Goal: Task Accomplishment & Management: Complete application form

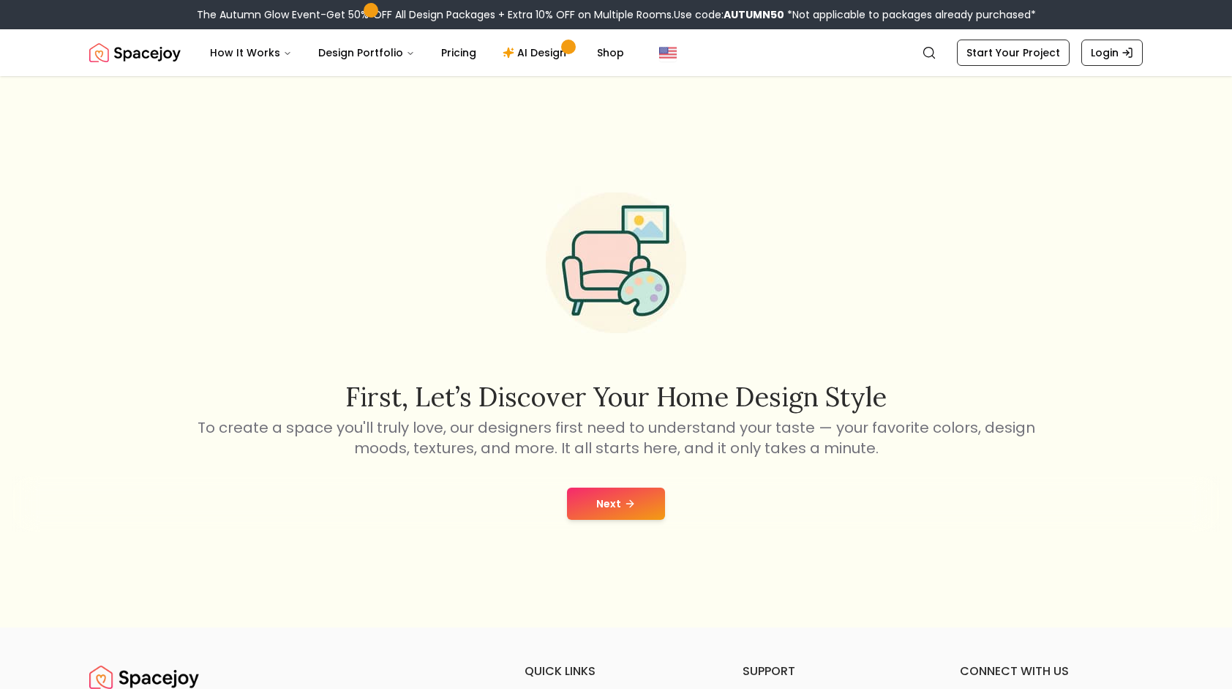
click at [635, 499] on button "Next" at bounding box center [616, 503] width 98 height 32
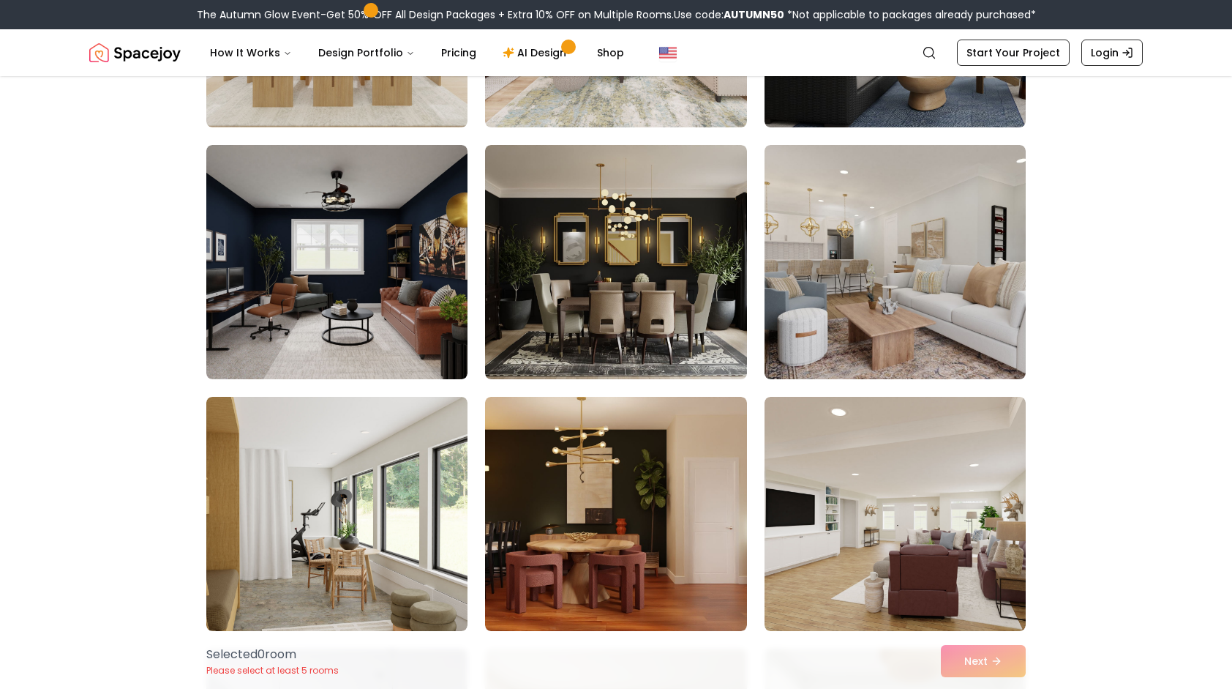
scroll to position [878, 0]
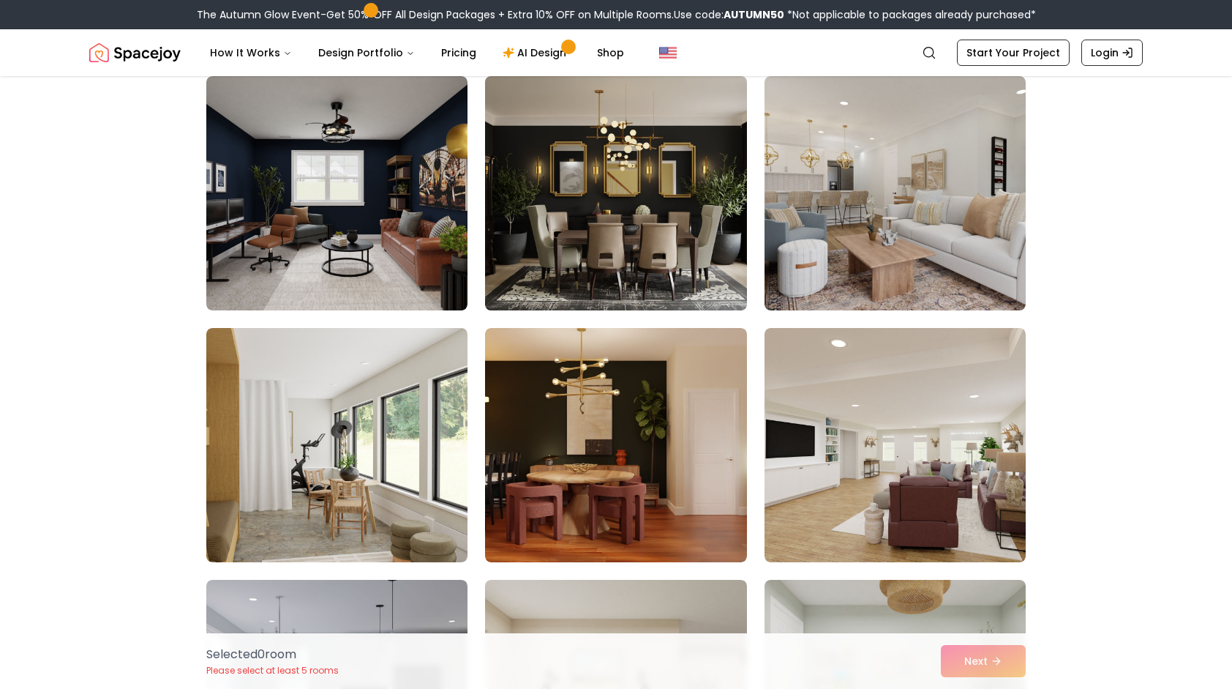
click at [589, 239] on img at bounding box center [616, 193] width 274 height 246
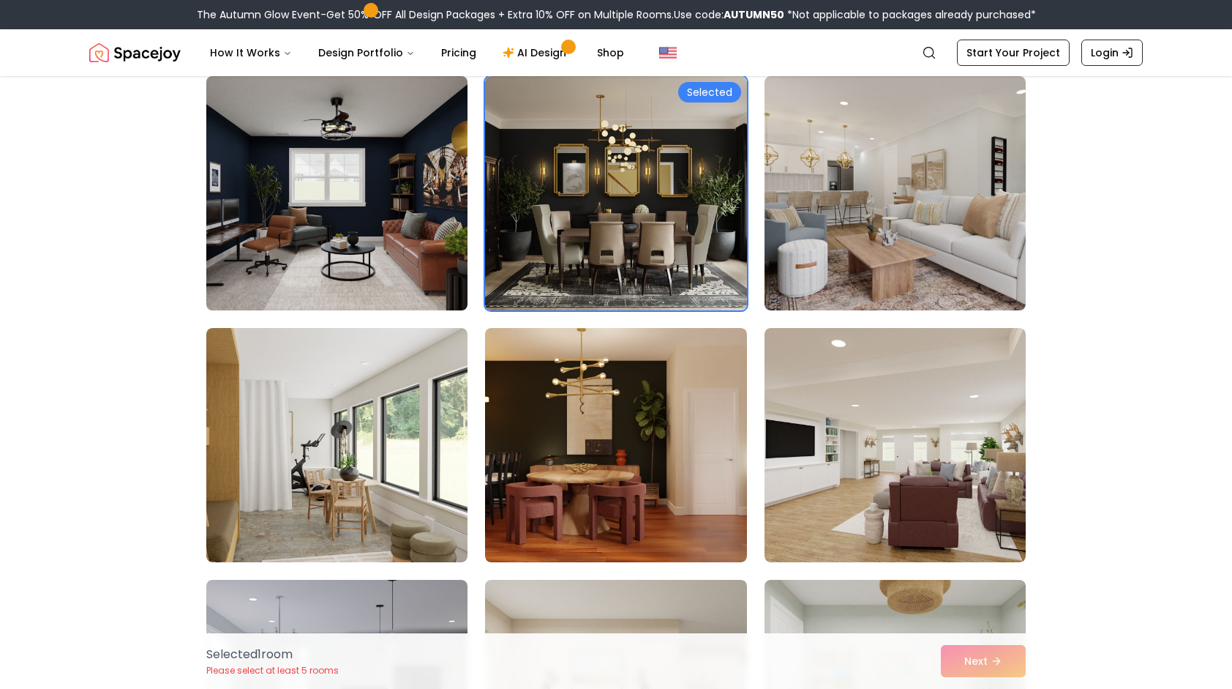
click at [404, 239] on img at bounding box center [337, 193] width 274 height 246
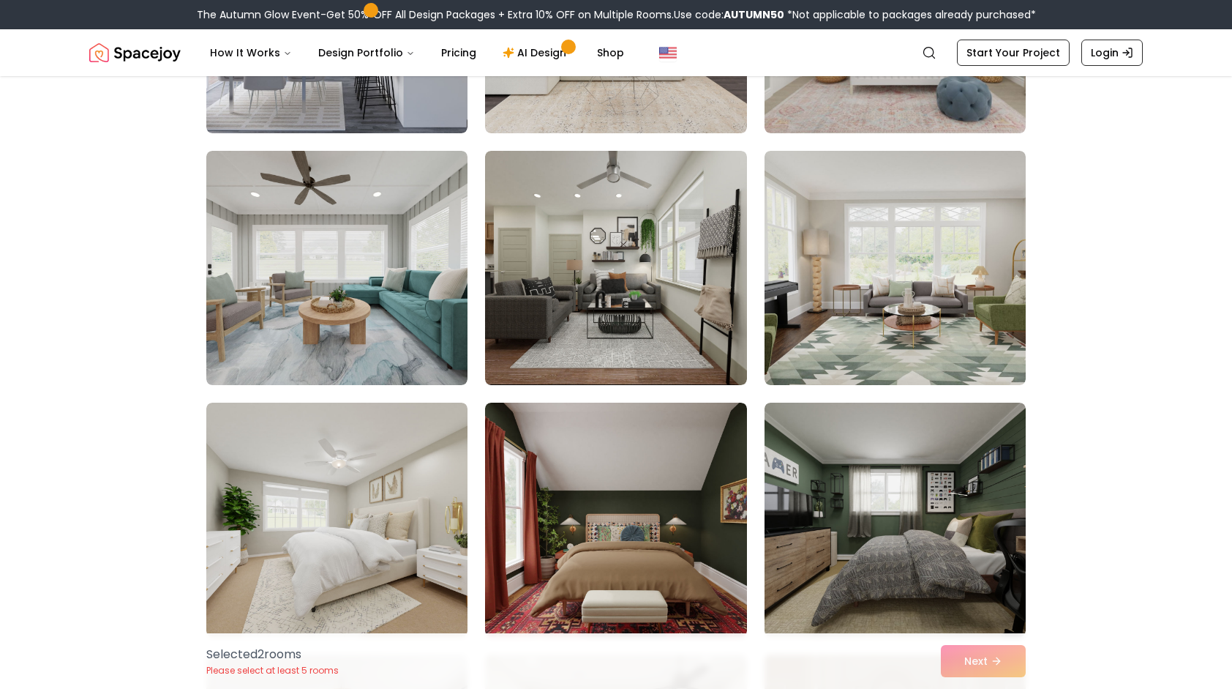
scroll to position [1610, 0]
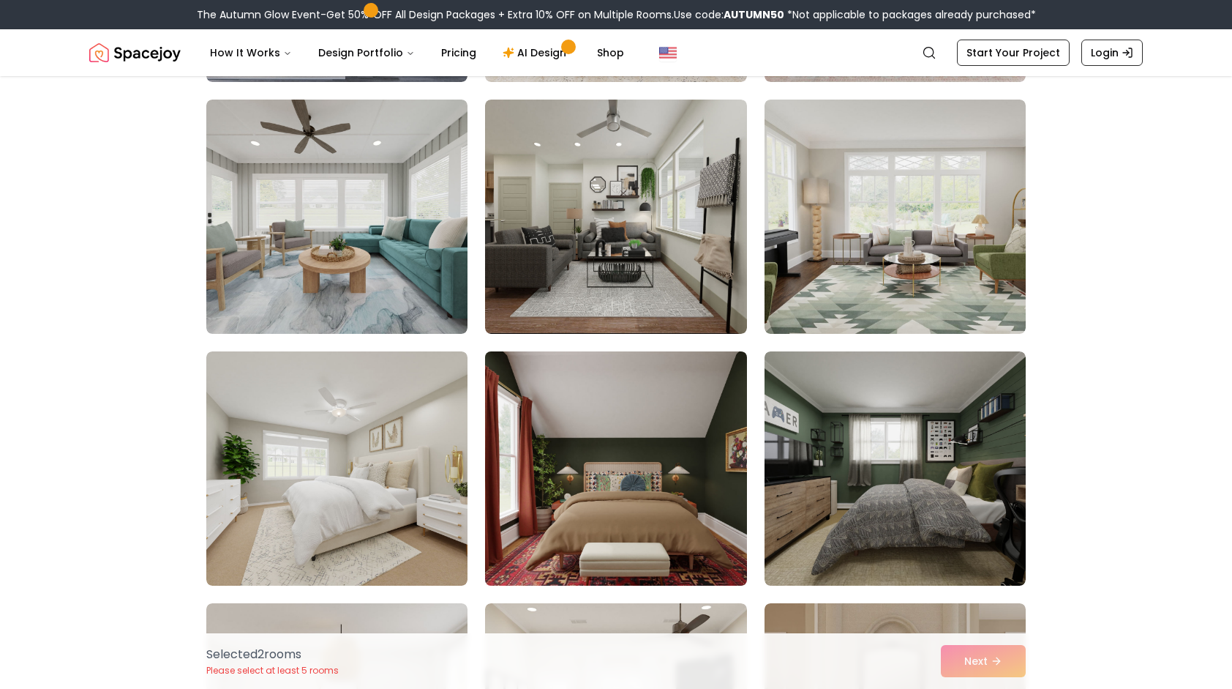
click at [634, 443] on img at bounding box center [616, 468] width 274 height 246
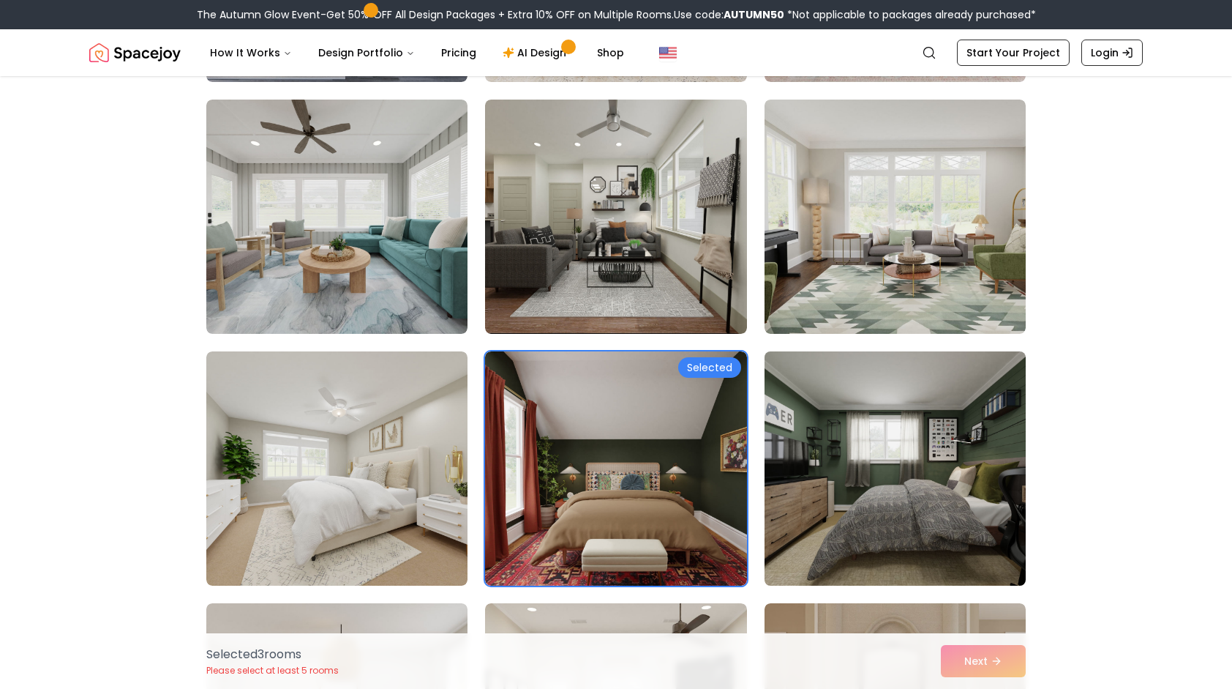
click at [844, 454] on img at bounding box center [895, 468] width 274 height 246
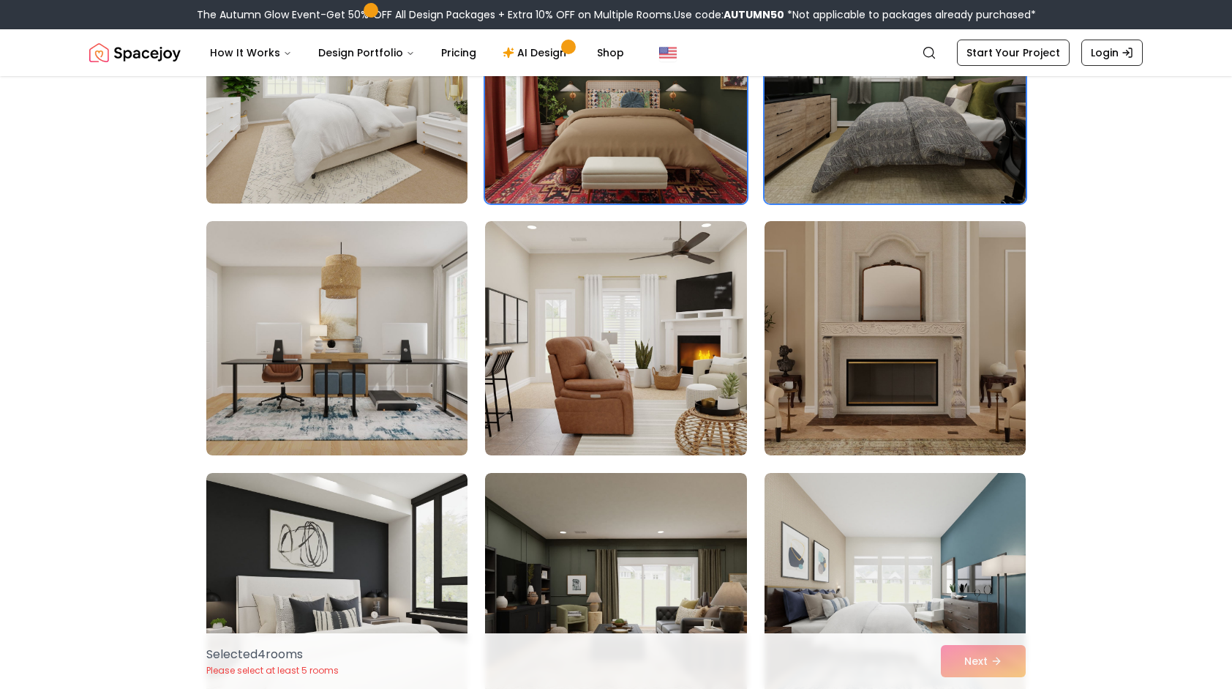
scroll to position [2049, 0]
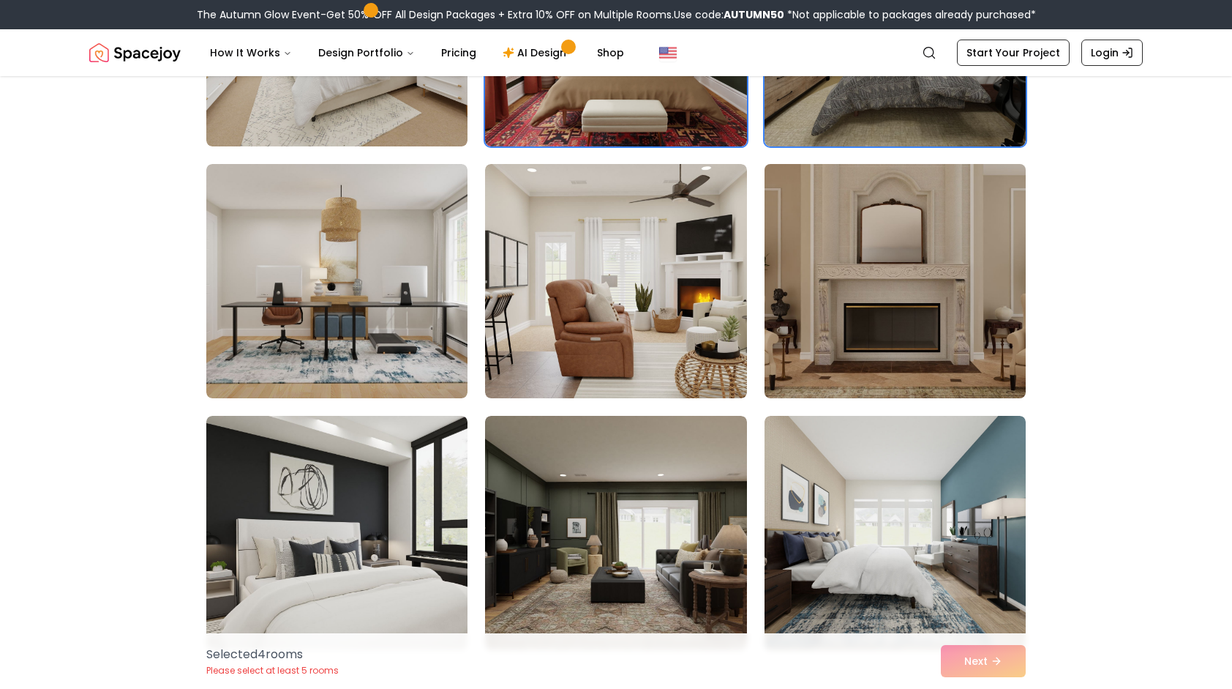
click at [874, 300] on img at bounding box center [895, 281] width 274 height 246
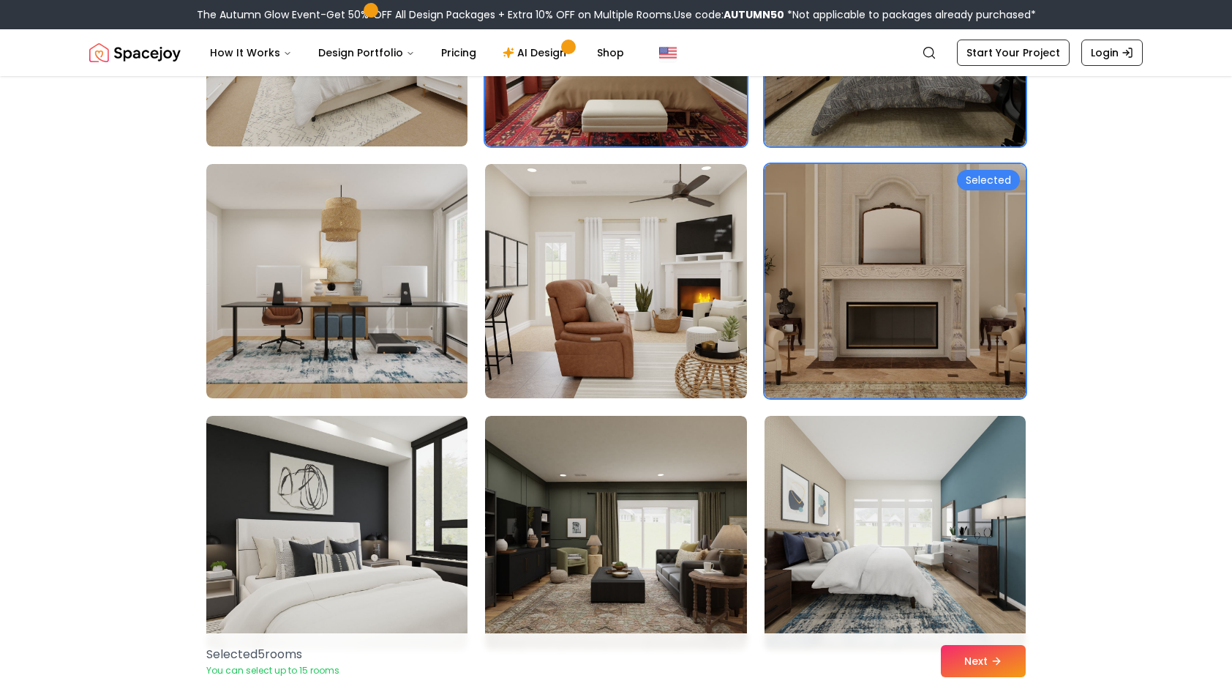
scroll to position [2195, 0]
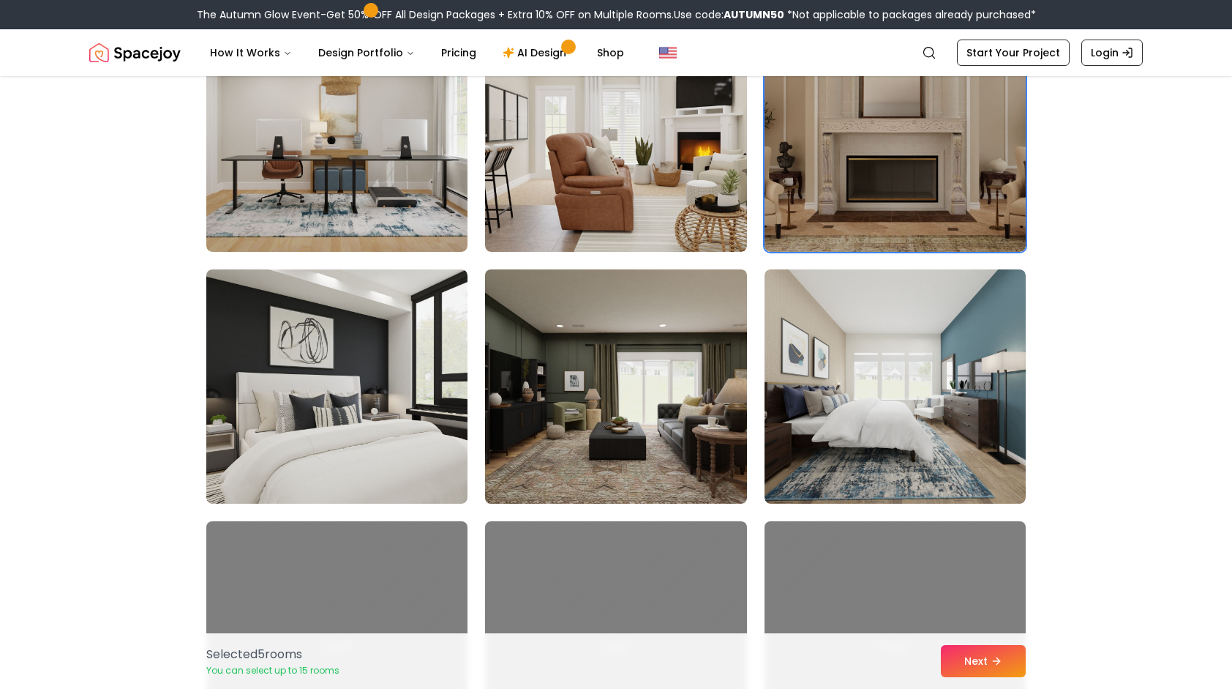
click at [623, 385] on img at bounding box center [616, 386] width 274 height 246
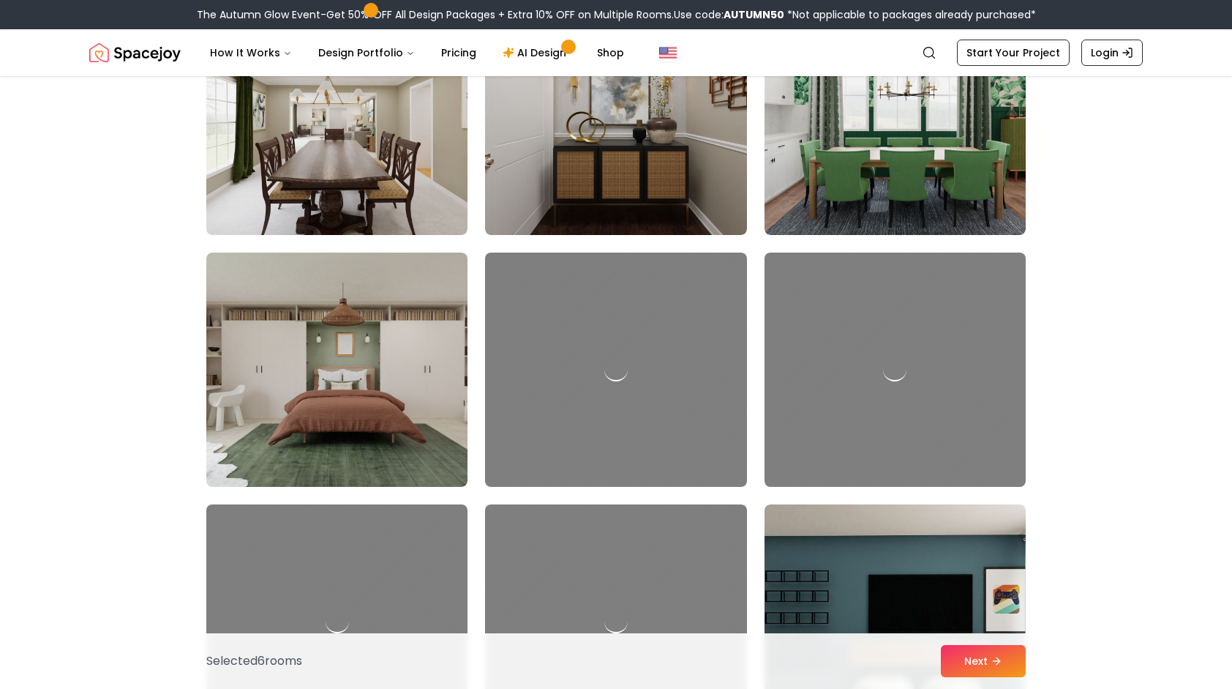
scroll to position [3219, 0]
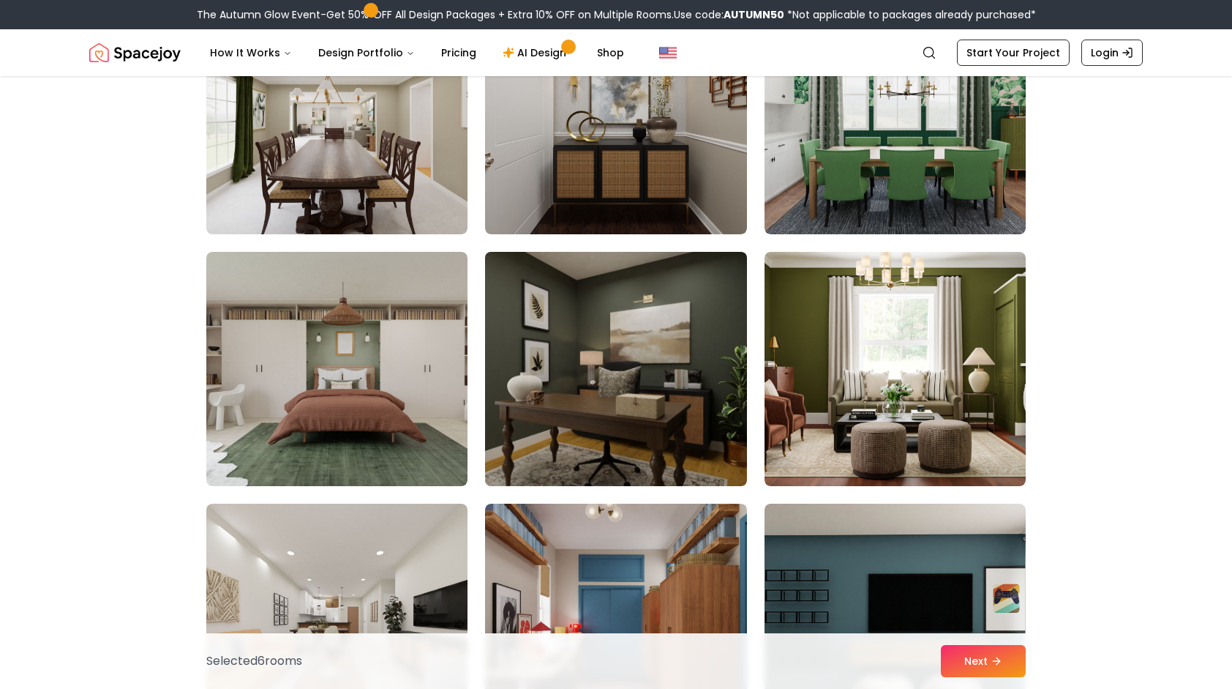
click at [673, 386] on img at bounding box center [616, 369] width 274 height 246
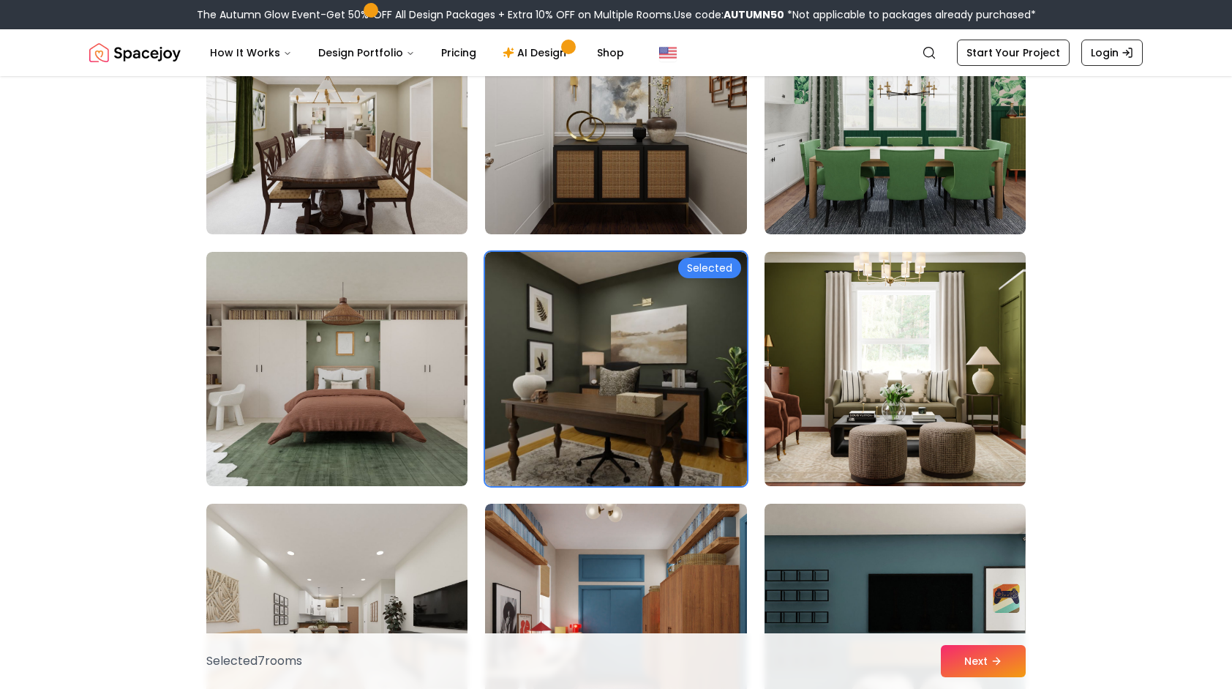
click at [879, 386] on img at bounding box center [895, 369] width 274 height 246
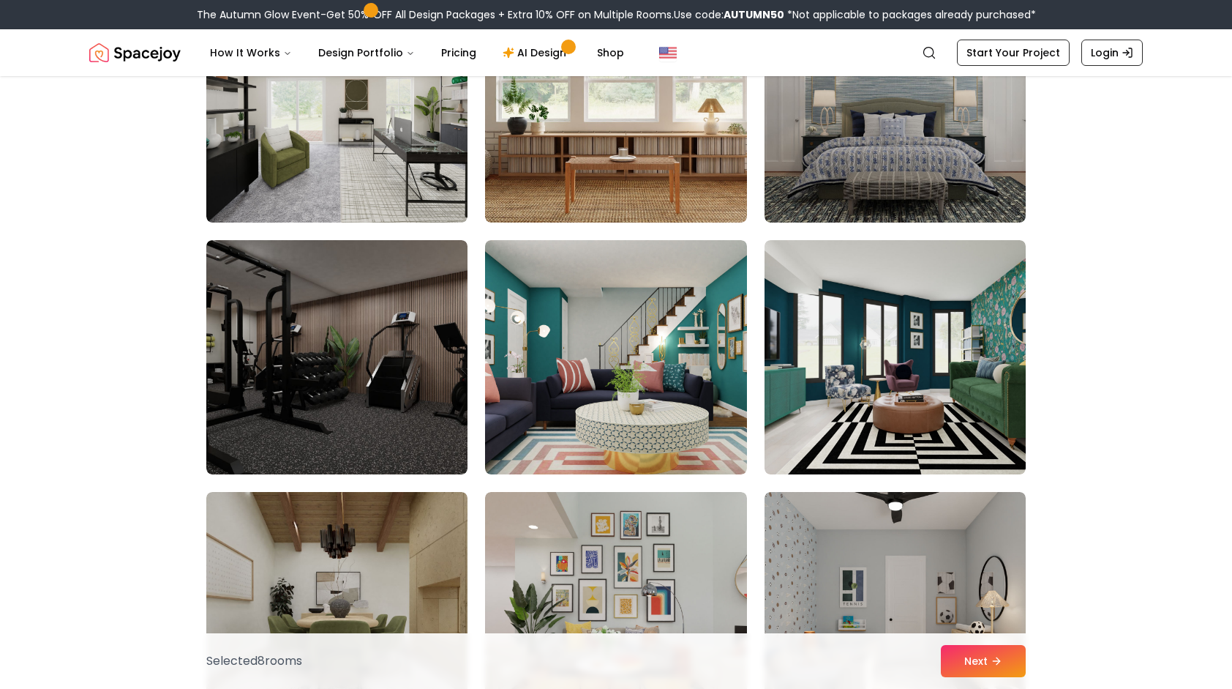
scroll to position [5853, 0]
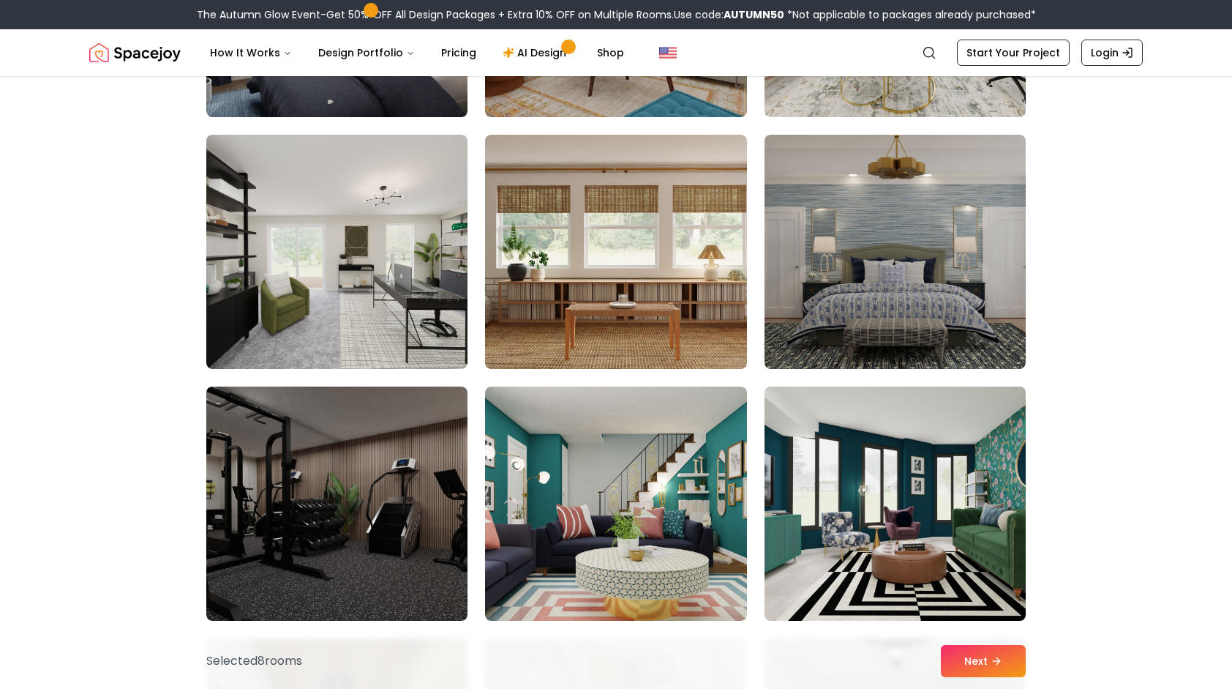
click at [934, 468] on img at bounding box center [895, 503] width 274 height 246
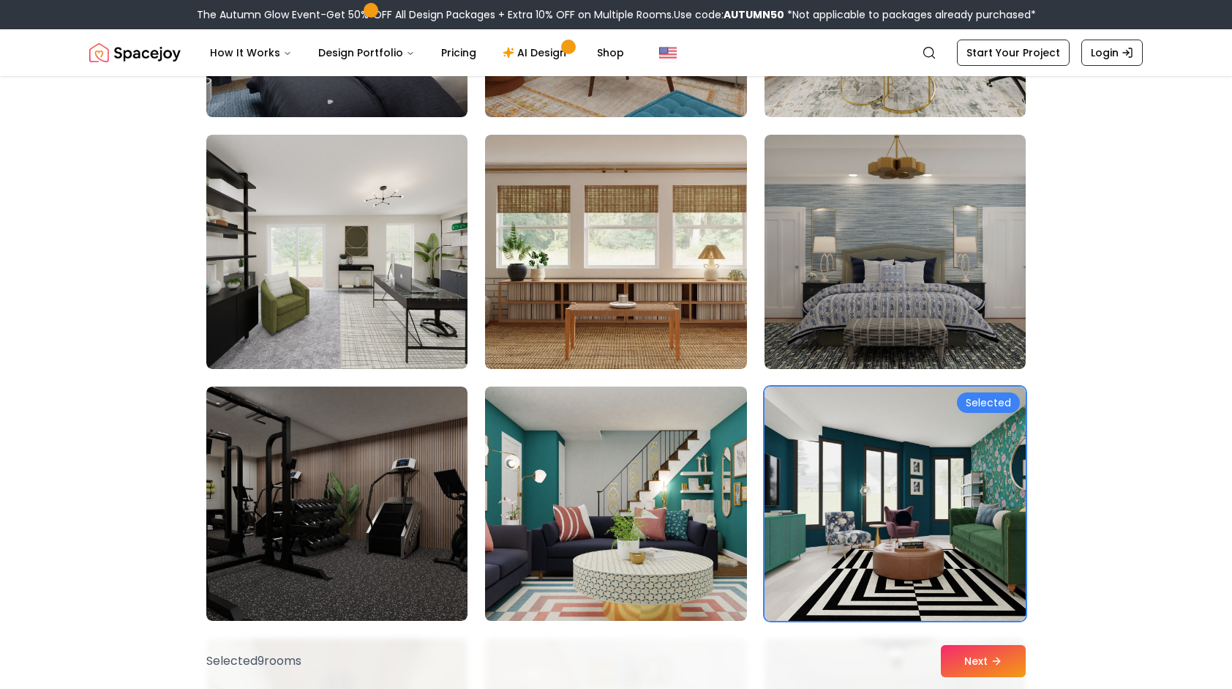
click at [642, 489] on img at bounding box center [616, 503] width 274 height 246
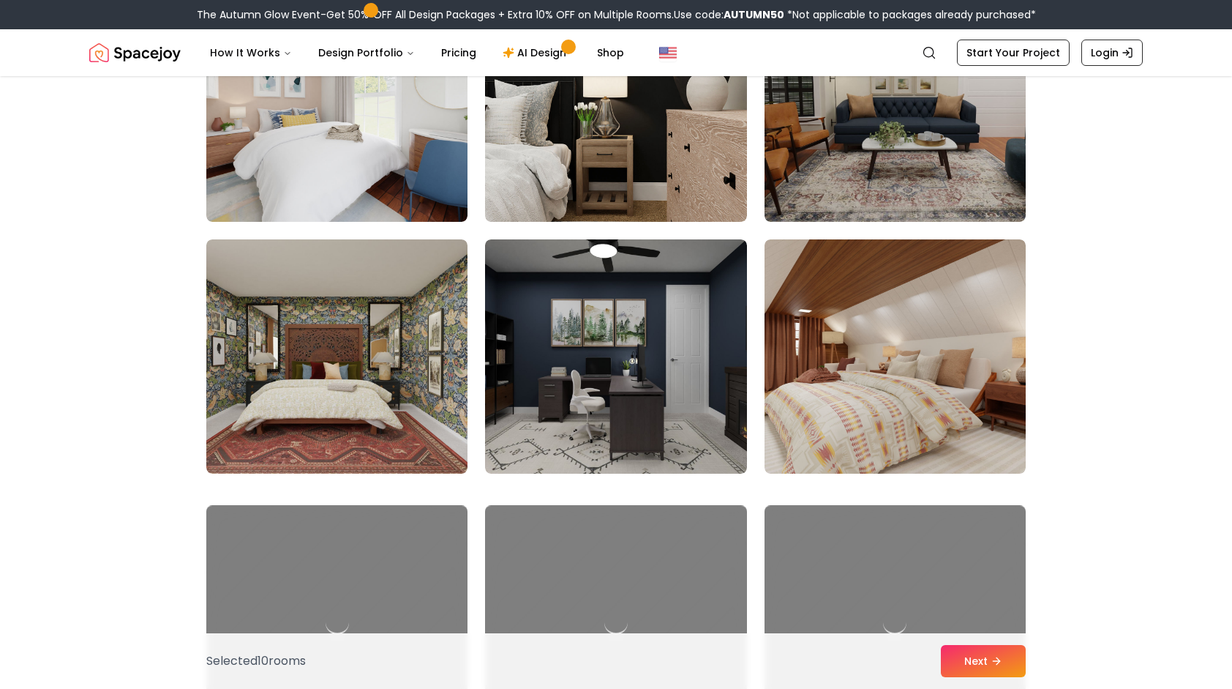
scroll to position [7317, 0]
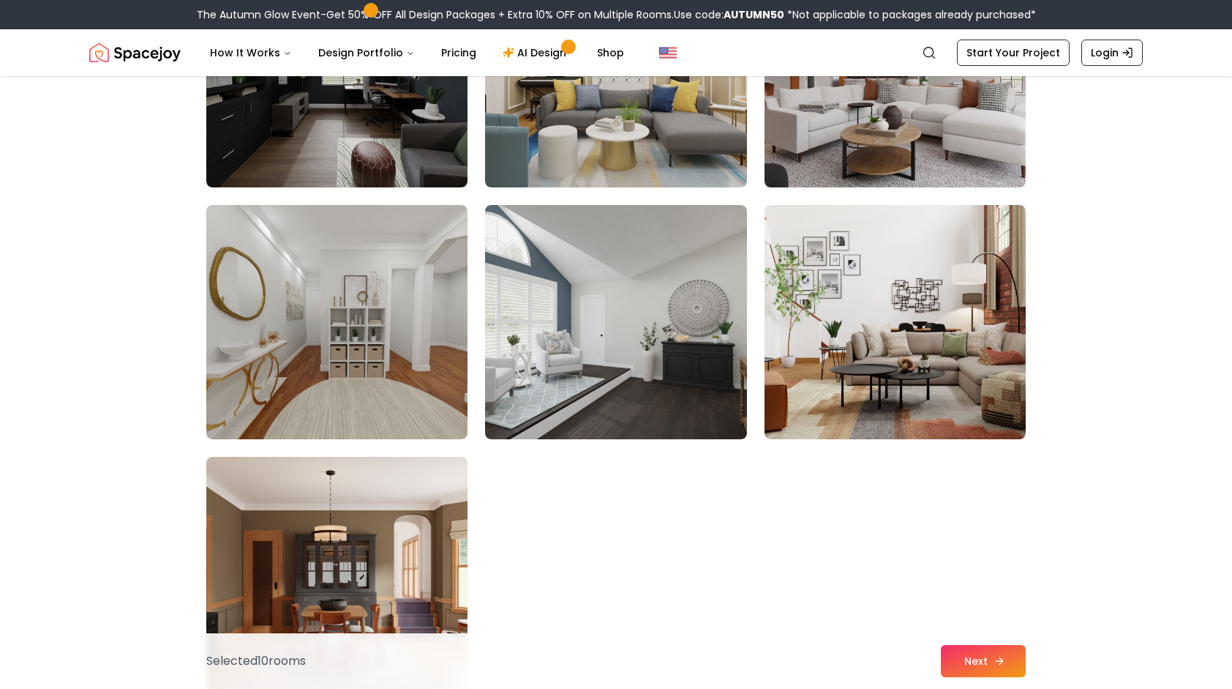
click at [994, 669] on button "Next" at bounding box center [983, 661] width 85 height 32
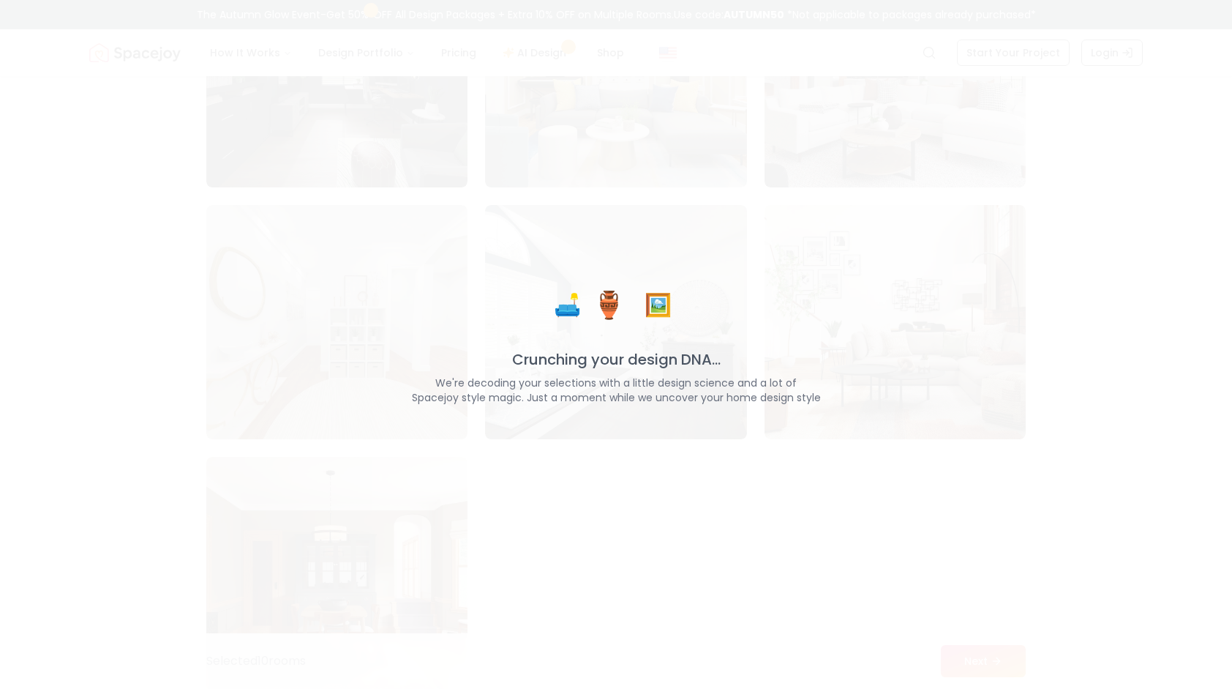
scroll to position [8048, 0]
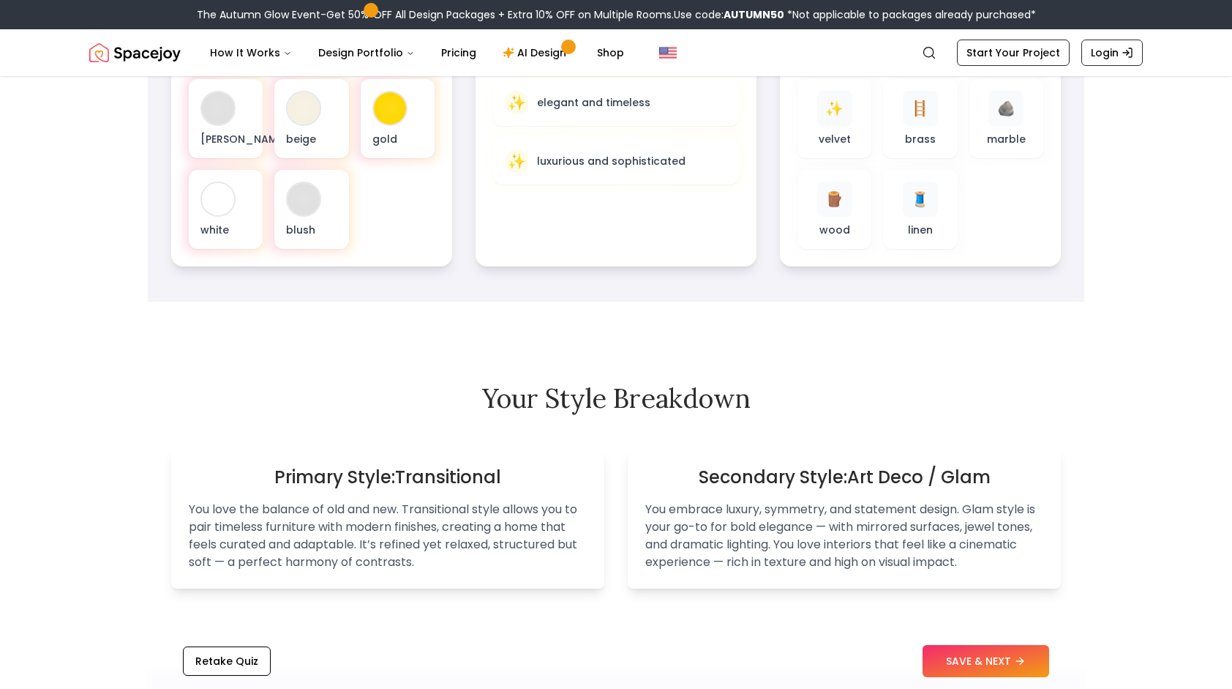
scroll to position [732, 0]
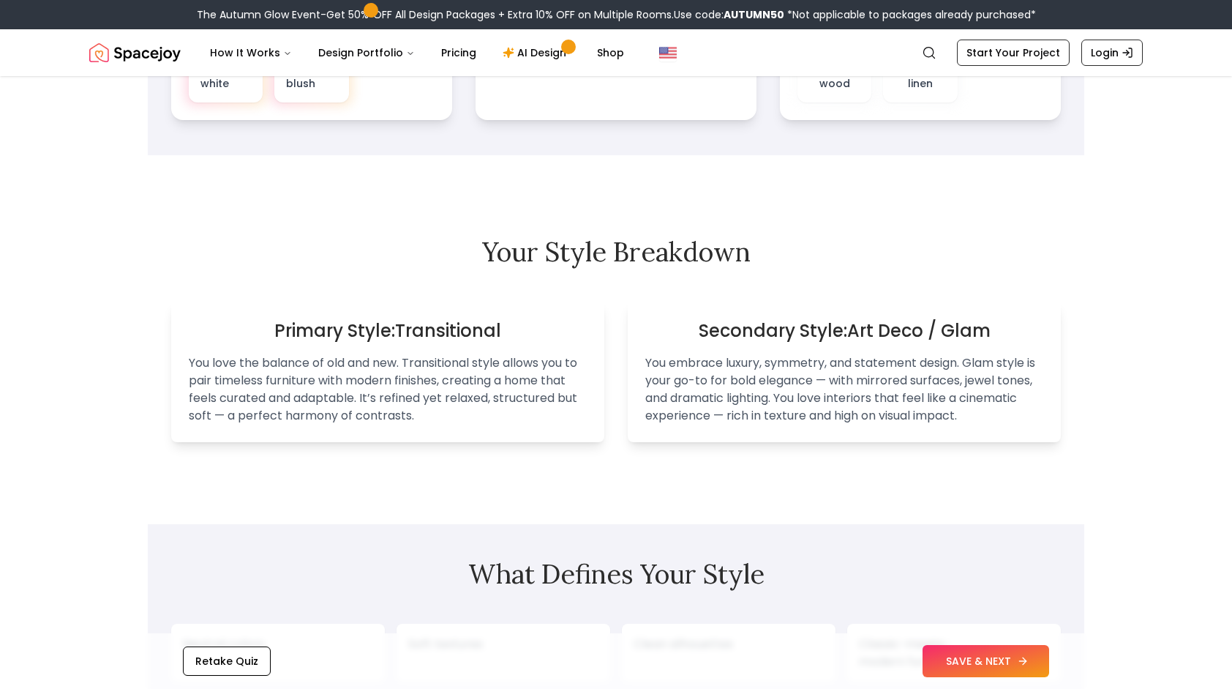
click at [986, 658] on button "SAVE & NEXT" at bounding box center [986, 661] width 127 height 32
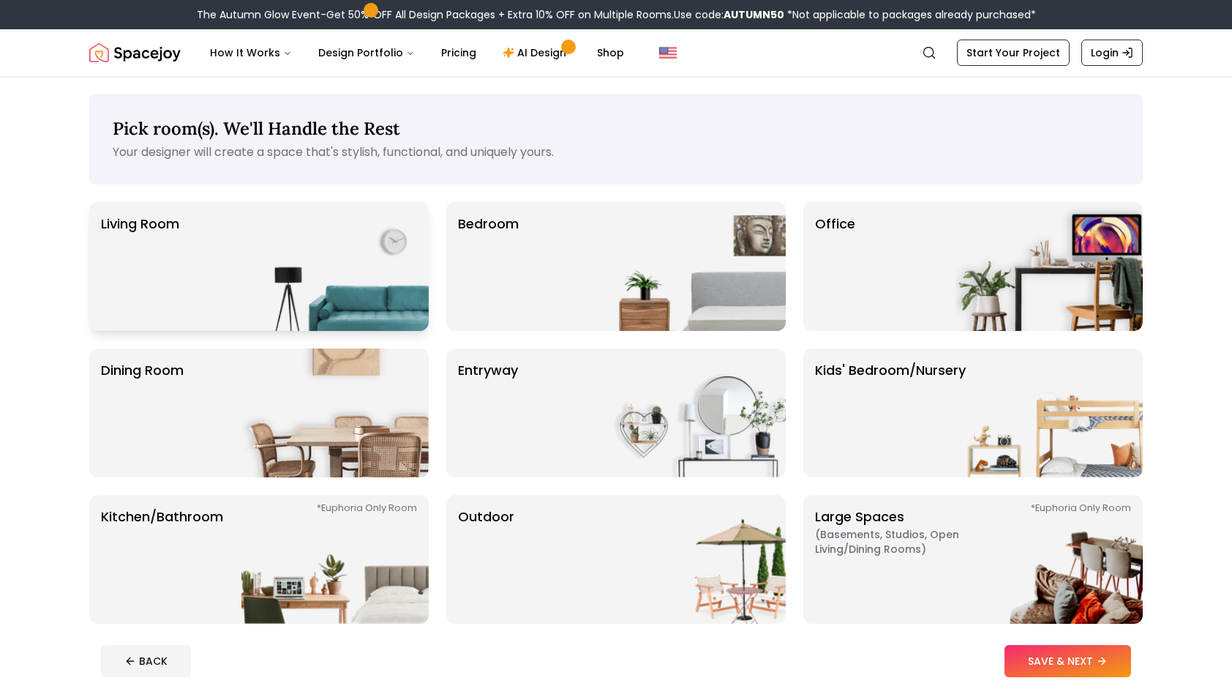
click at [345, 241] on img at bounding box center [334, 266] width 187 height 129
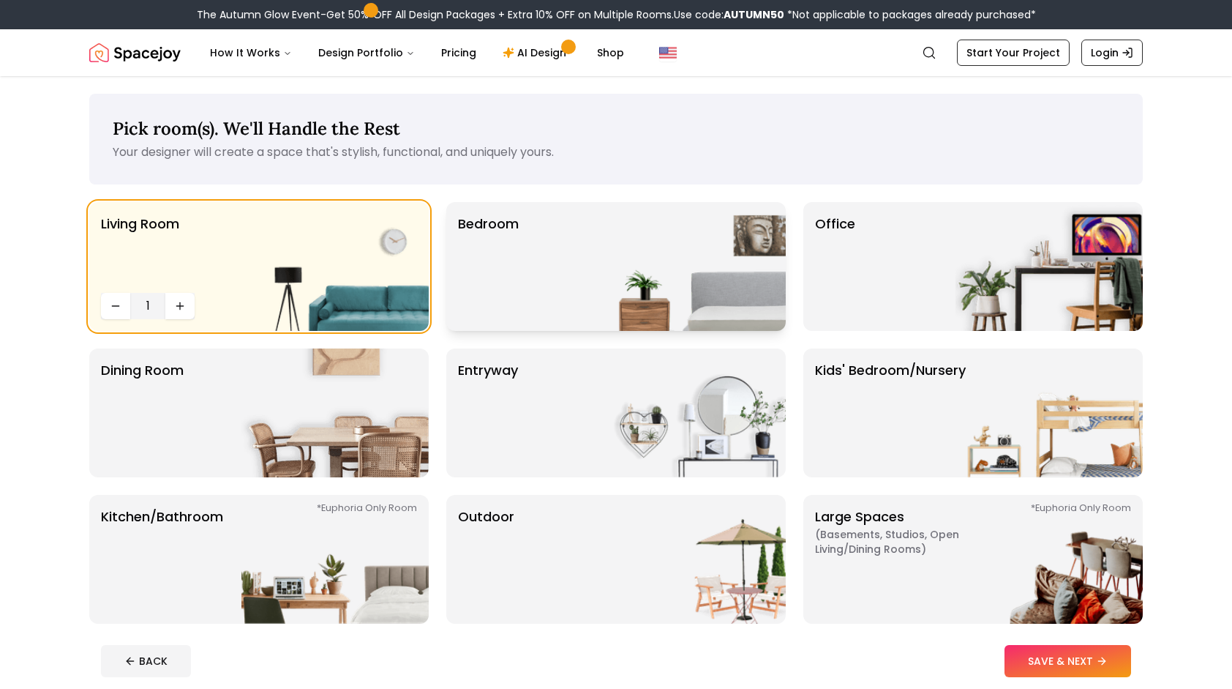
click at [613, 265] on img at bounding box center [692, 266] width 187 height 129
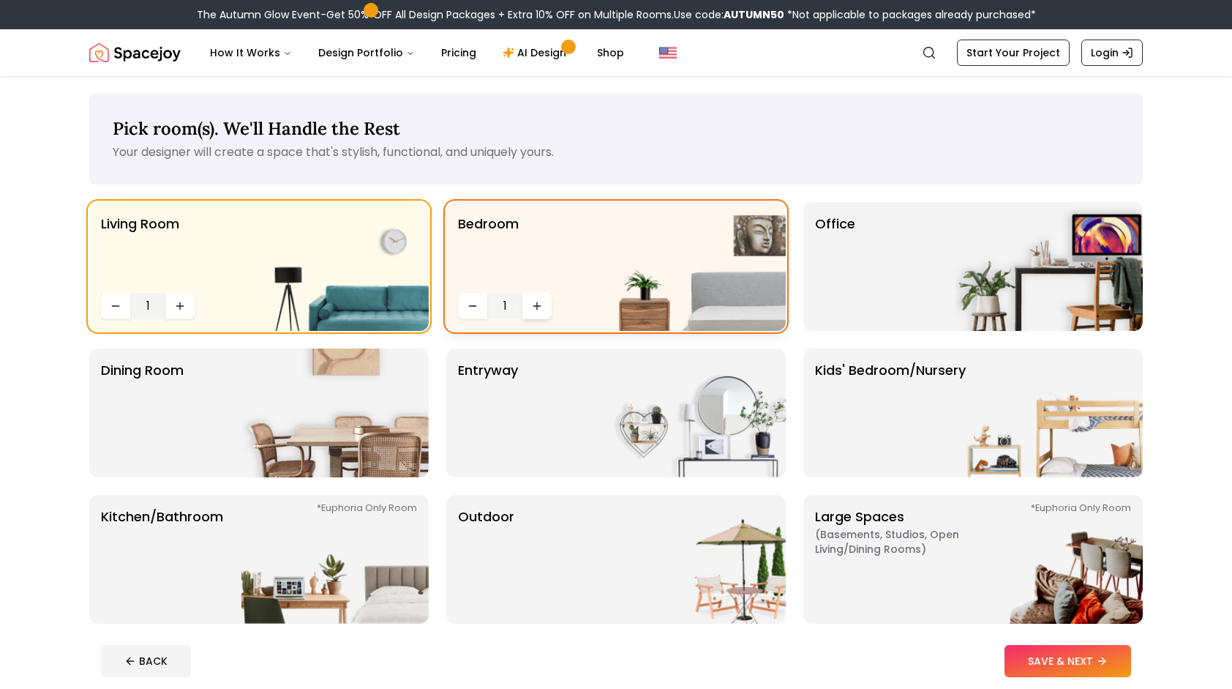
click at [546, 308] on button "Increase quantity" at bounding box center [536, 306] width 29 height 26
click at [865, 272] on div "Office" at bounding box center [972, 266] width 339 height 129
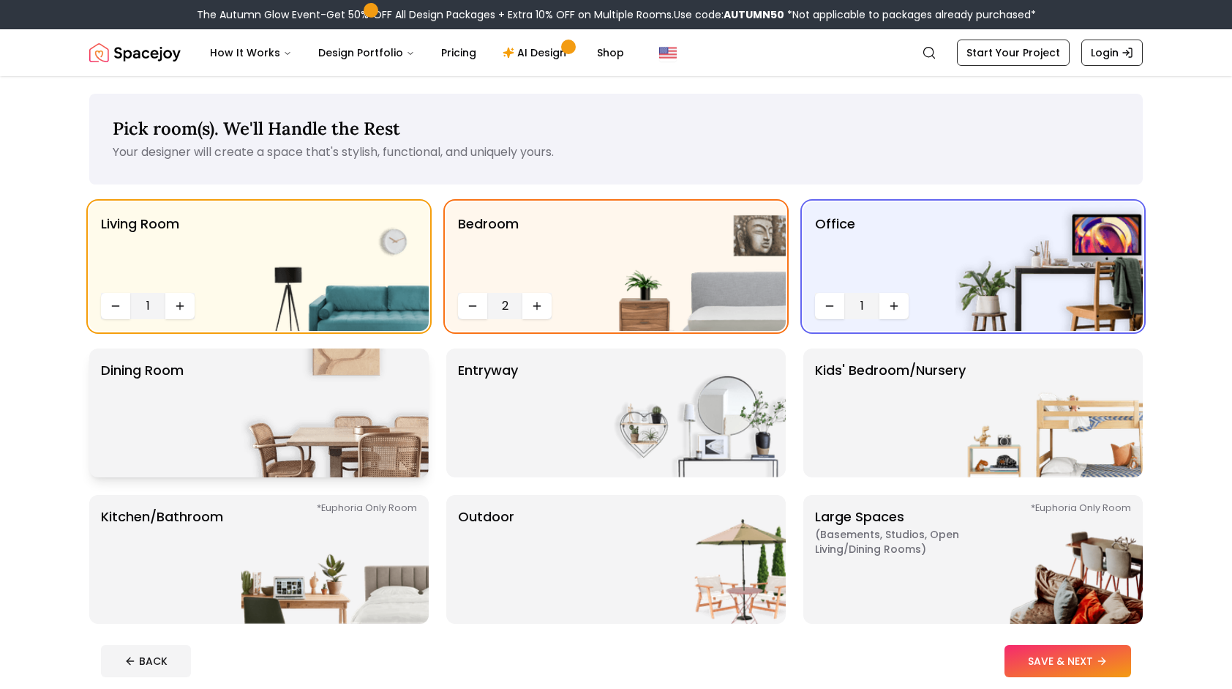
click at [369, 390] on img at bounding box center [334, 412] width 187 height 129
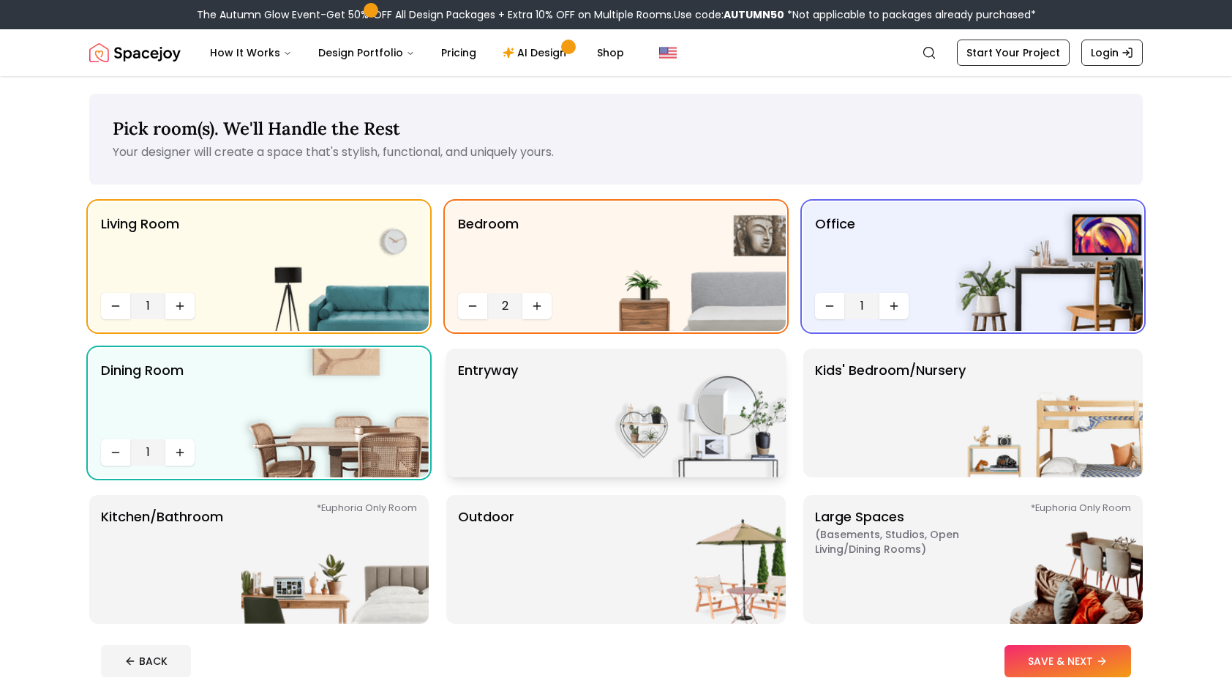
click at [639, 400] on img at bounding box center [692, 412] width 187 height 129
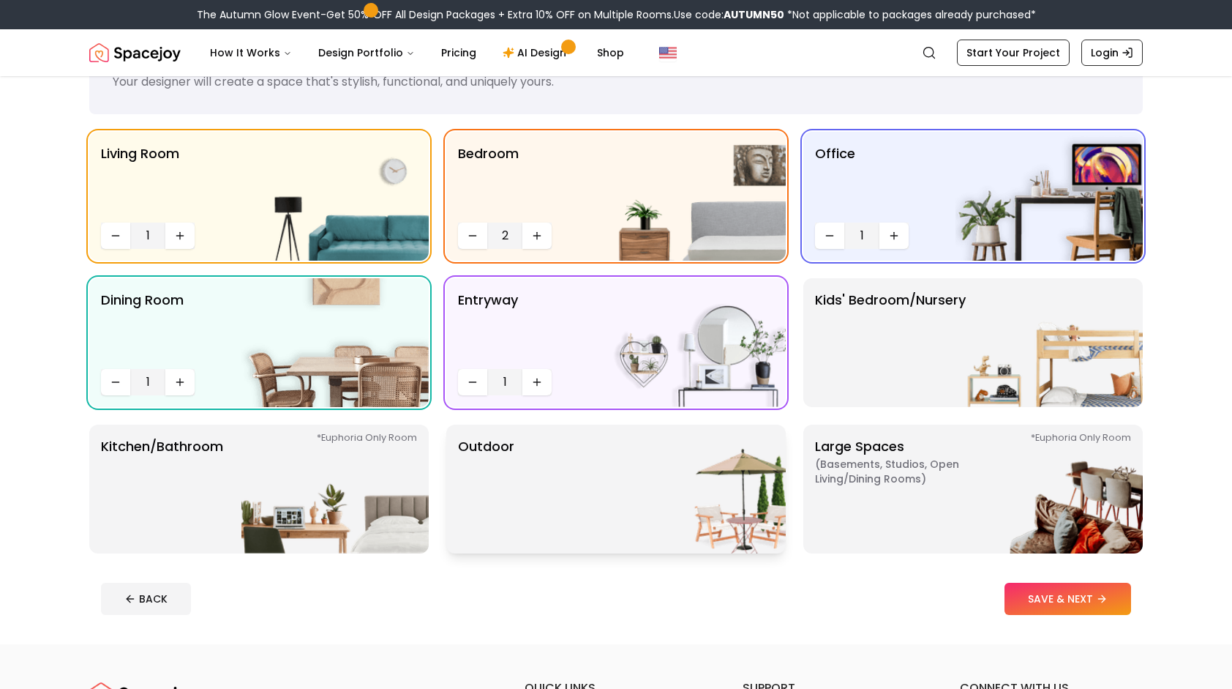
scroll to position [146, 0]
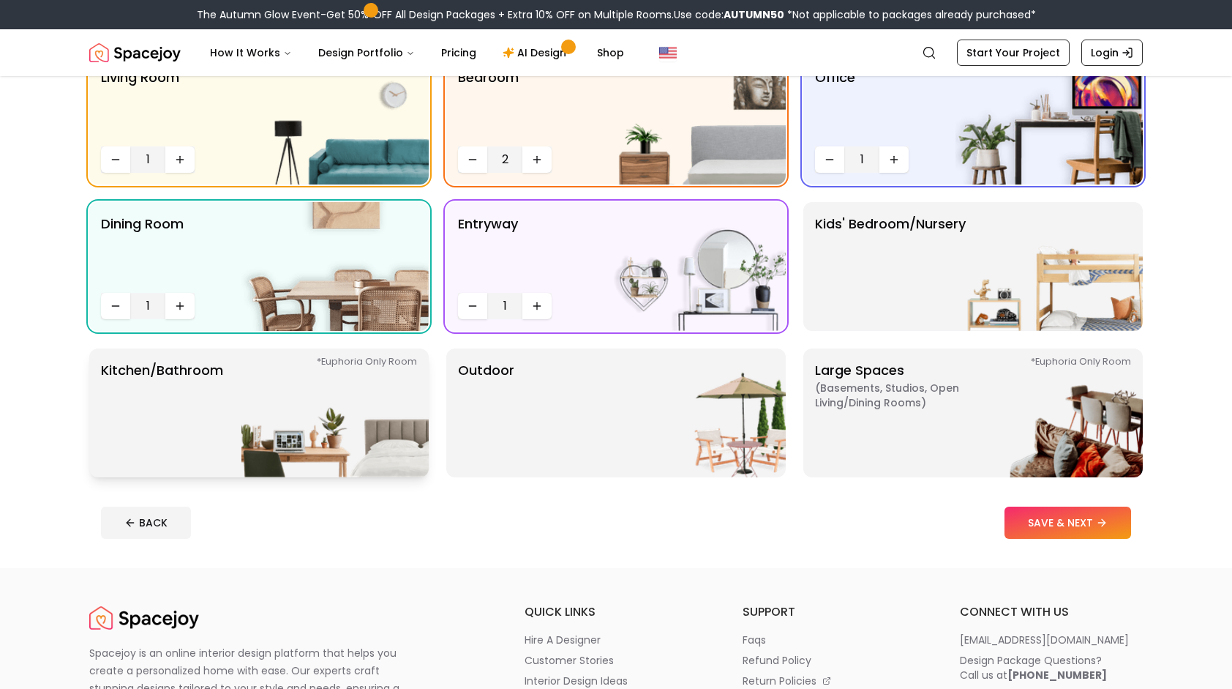
click at [217, 418] on p "Kitchen/Bathroom *Euphoria Only Room" at bounding box center [162, 412] width 122 height 105
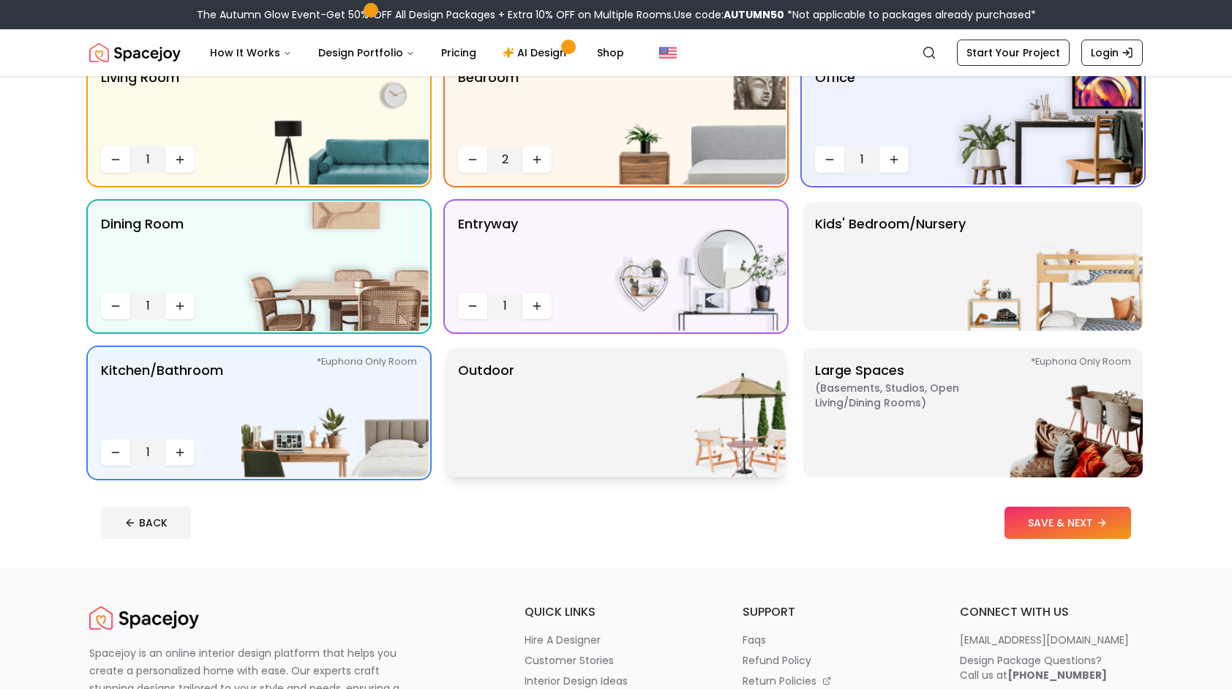
click at [628, 411] on img at bounding box center [692, 412] width 187 height 129
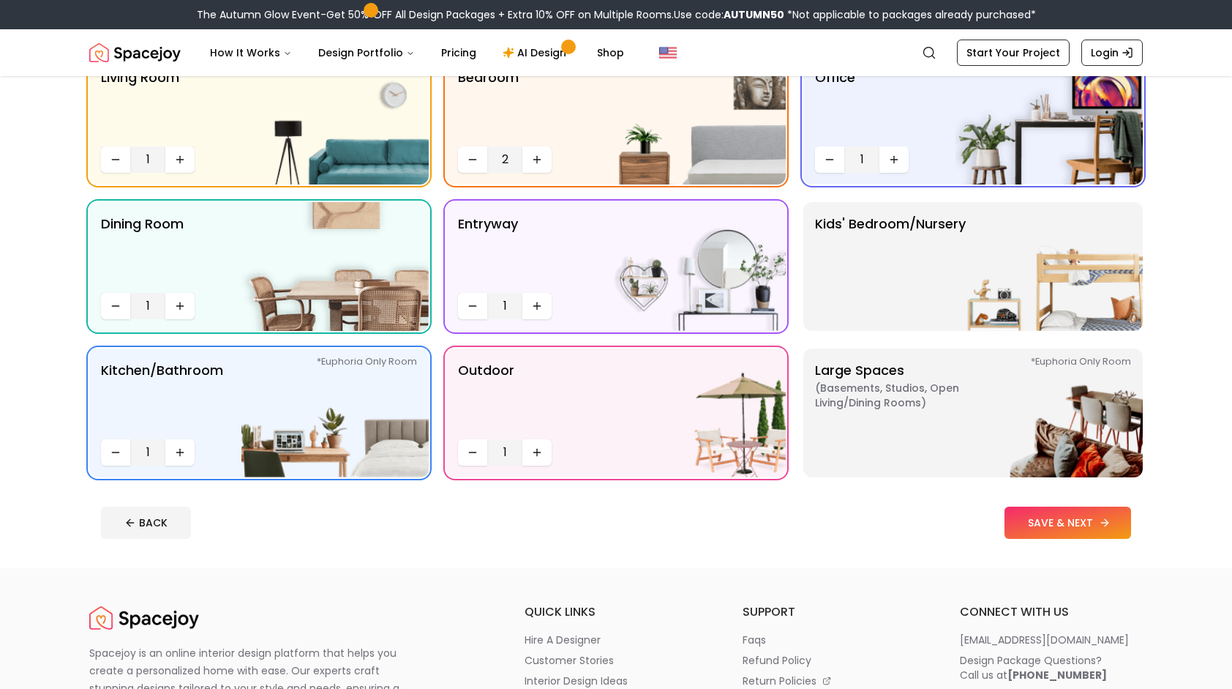
click at [1052, 518] on button "SAVE & NEXT" at bounding box center [1068, 522] width 127 height 32
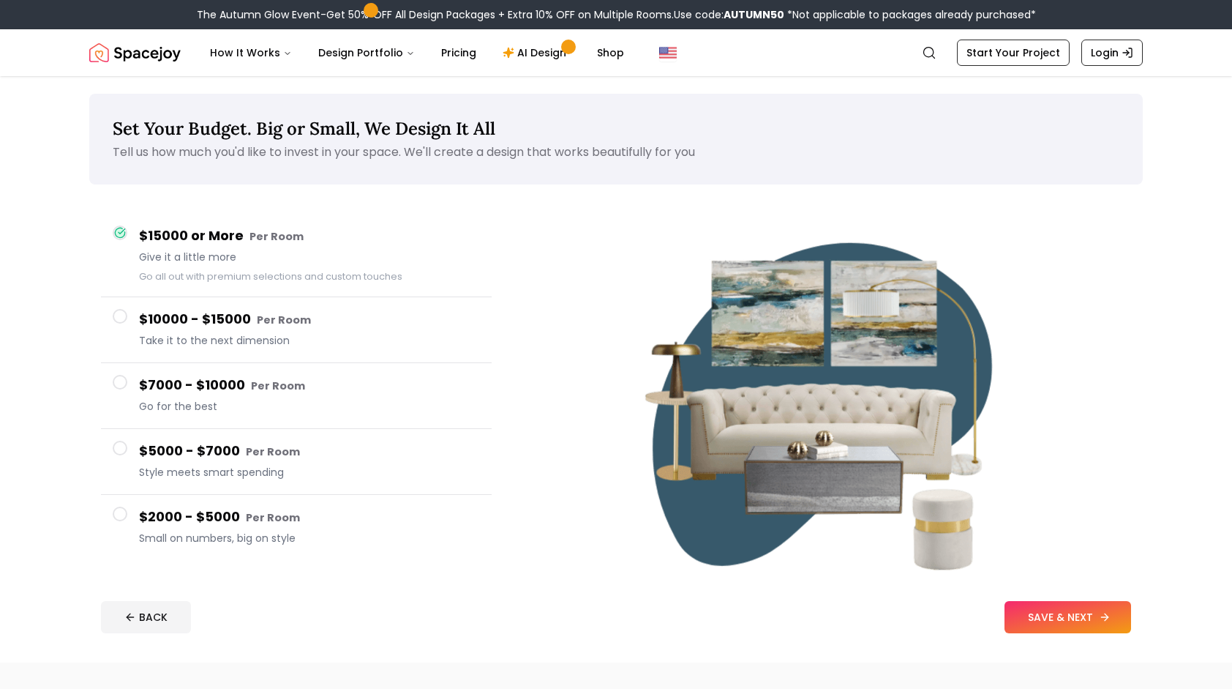
click at [1054, 624] on button "SAVE & NEXT" at bounding box center [1068, 617] width 127 height 32
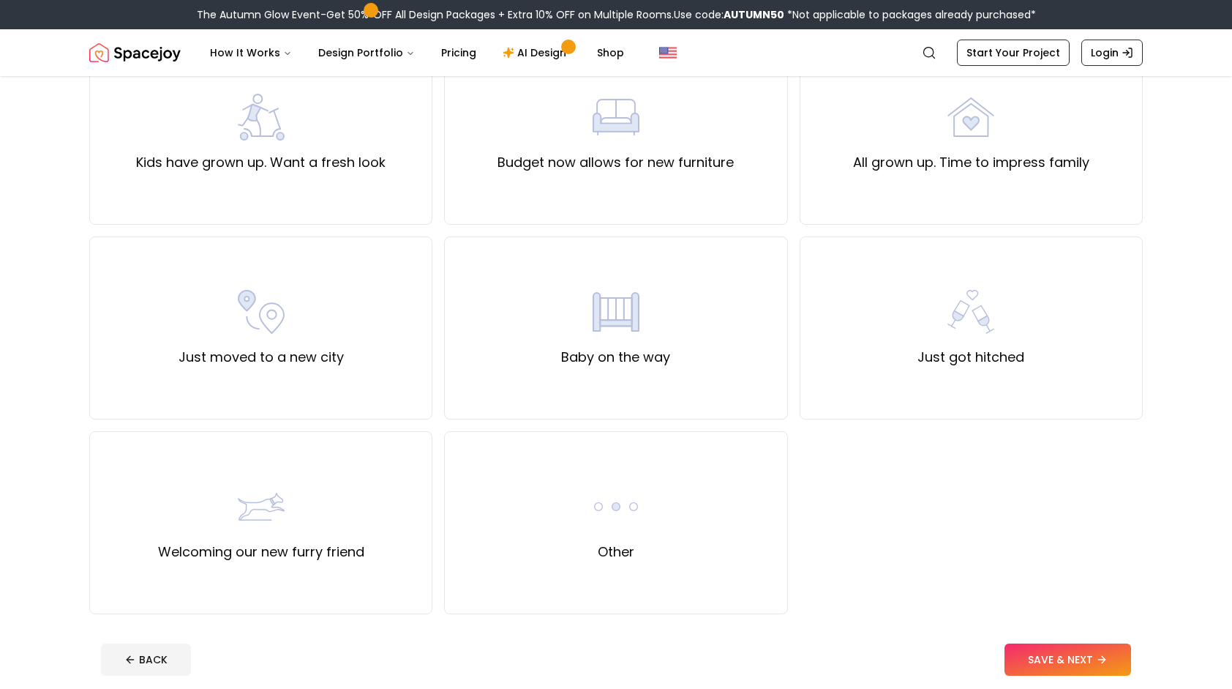
scroll to position [146, 0]
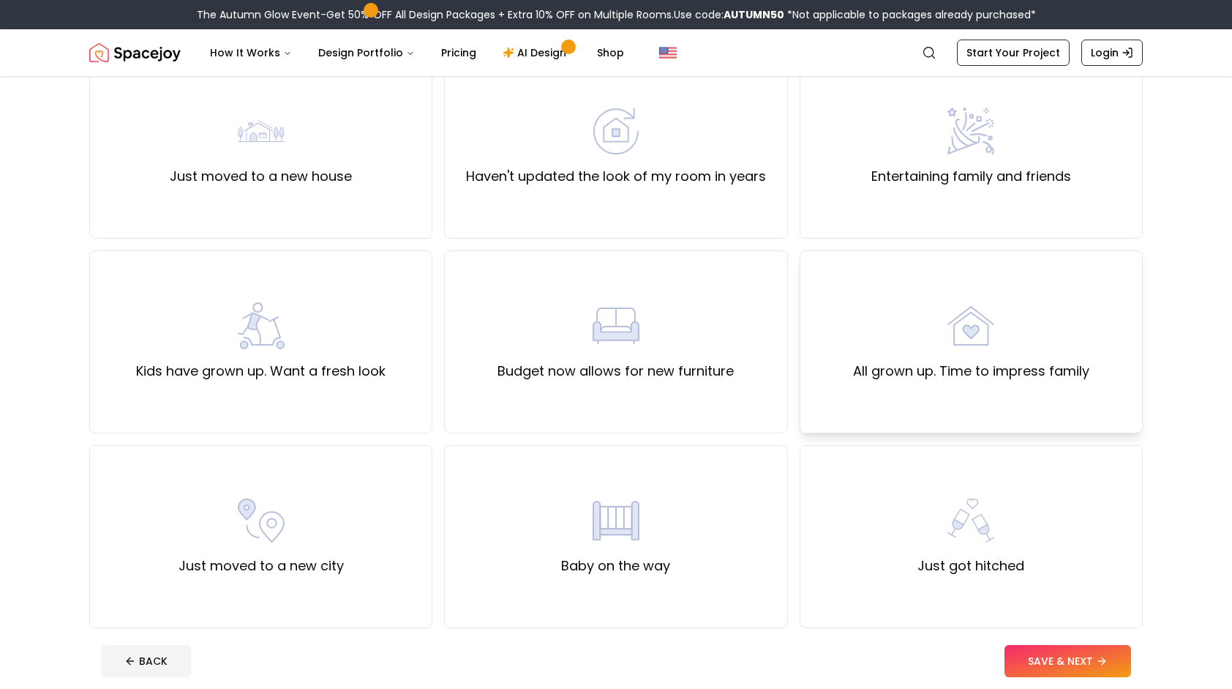
click at [969, 347] on img at bounding box center [971, 325] width 47 height 47
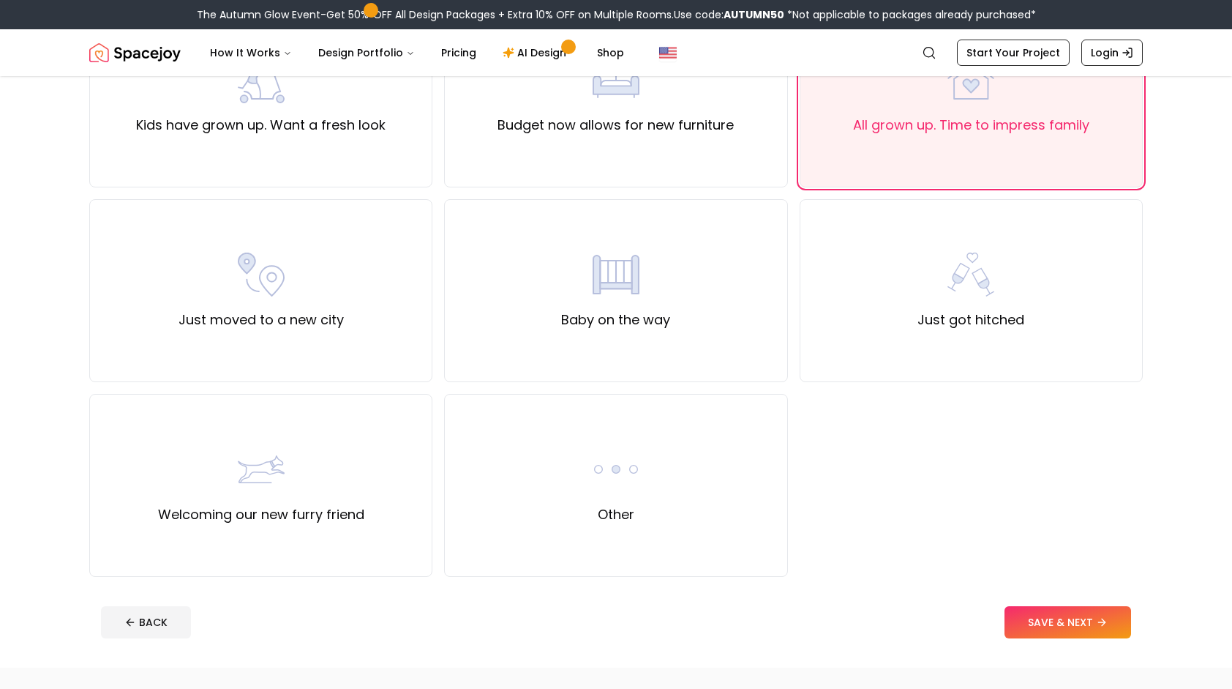
scroll to position [439, 0]
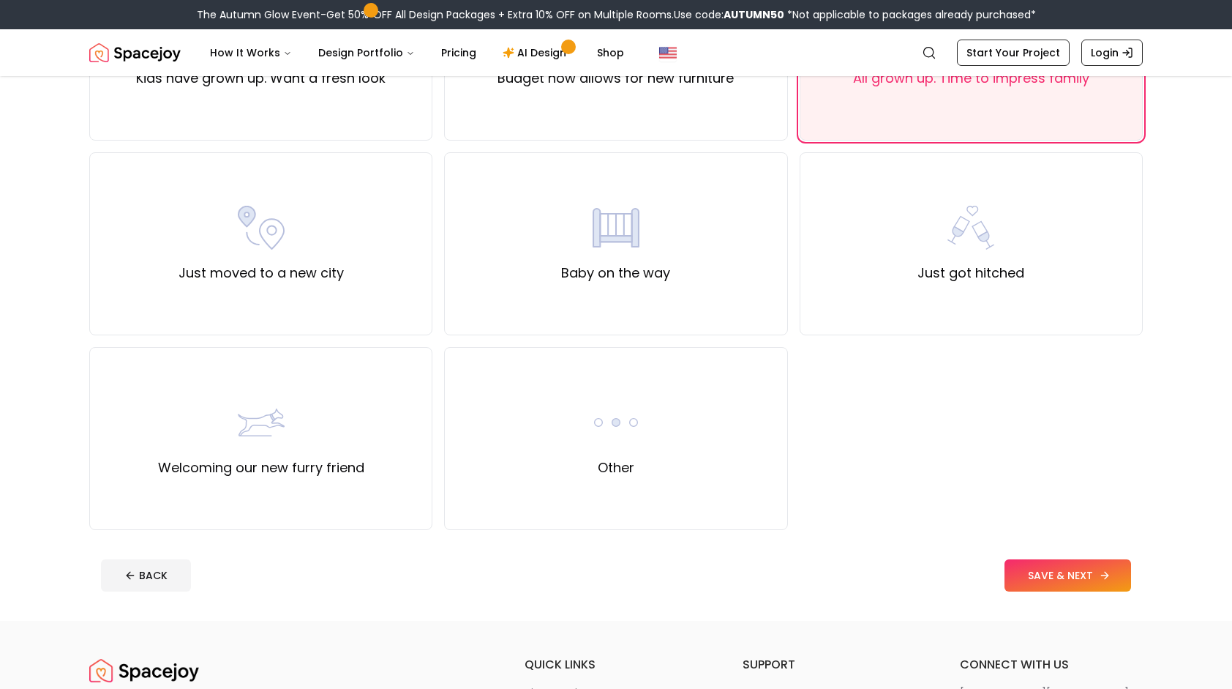
click at [1029, 580] on button "SAVE & NEXT" at bounding box center [1068, 575] width 127 height 32
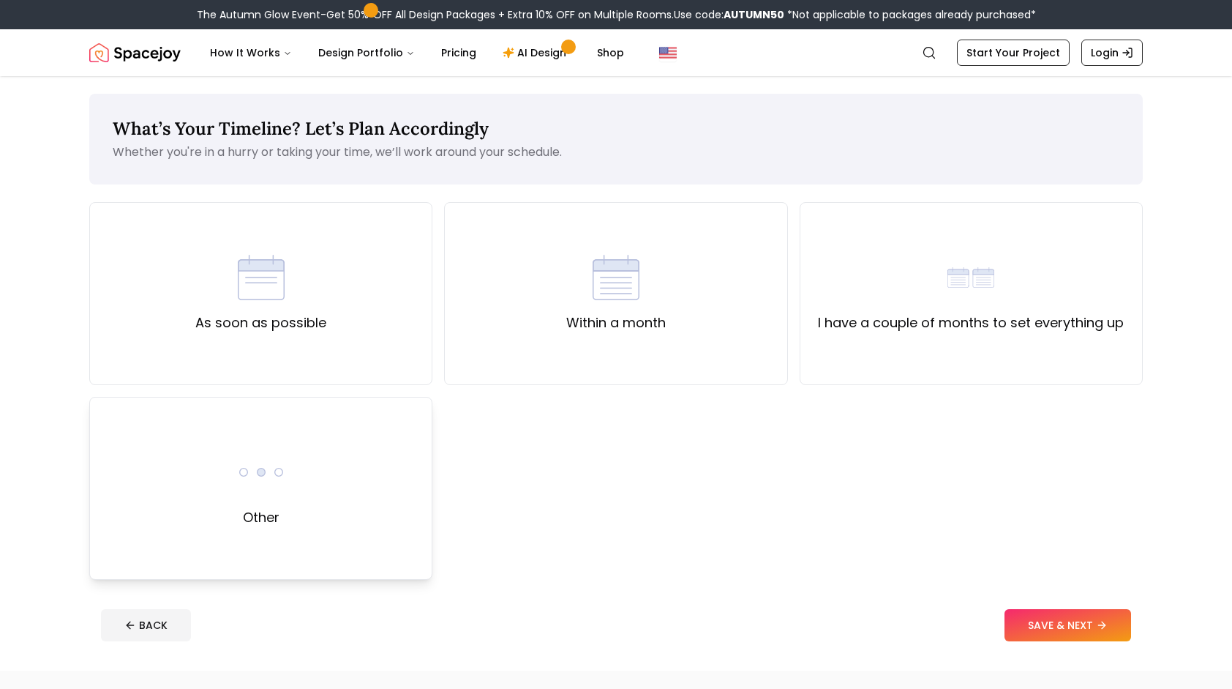
click at [359, 485] on div "Other" at bounding box center [260, 488] width 343 height 183
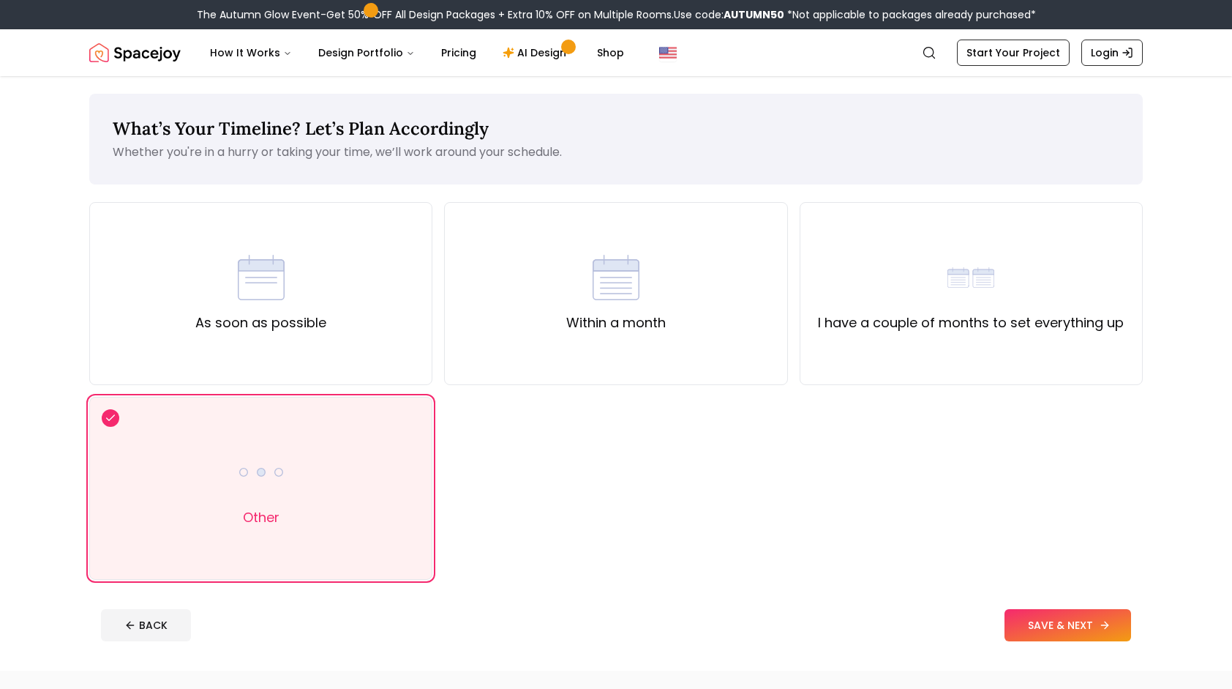
drag, startPoint x: 1052, startPoint y: 630, endPoint x: 1047, endPoint y: 623, distance: 8.3
click at [1052, 629] on button "SAVE & NEXT" at bounding box center [1068, 625] width 127 height 32
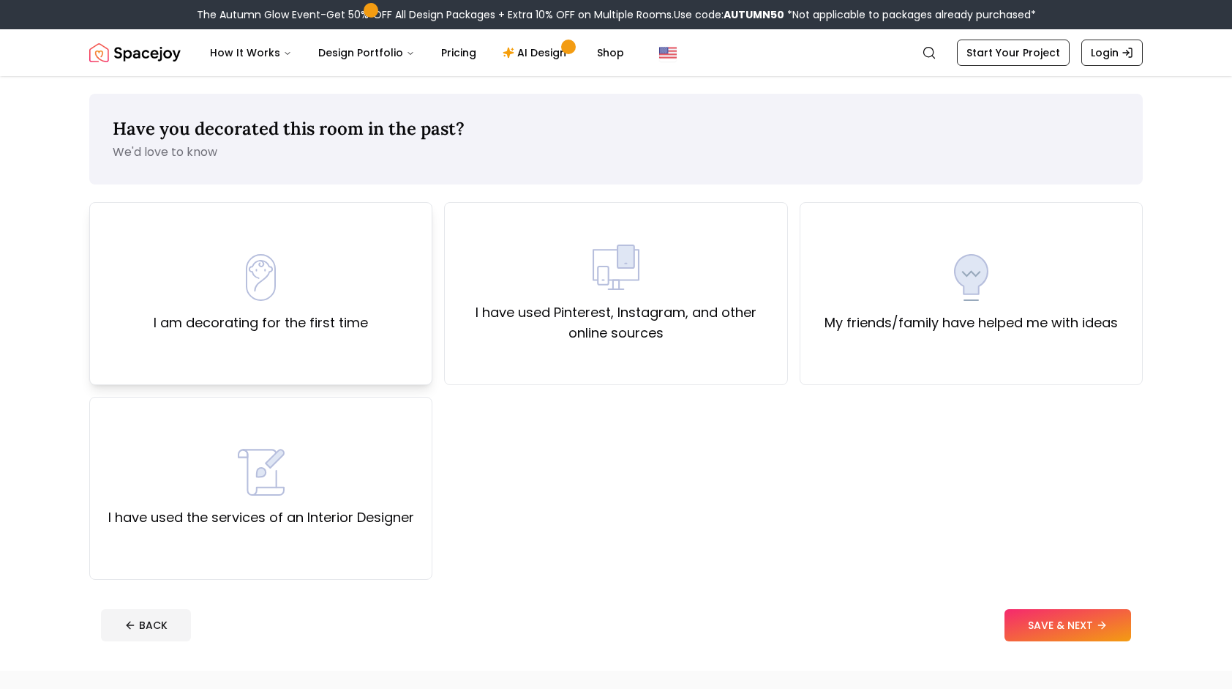
click at [375, 303] on div "I am decorating for the first time" at bounding box center [260, 293] width 343 height 183
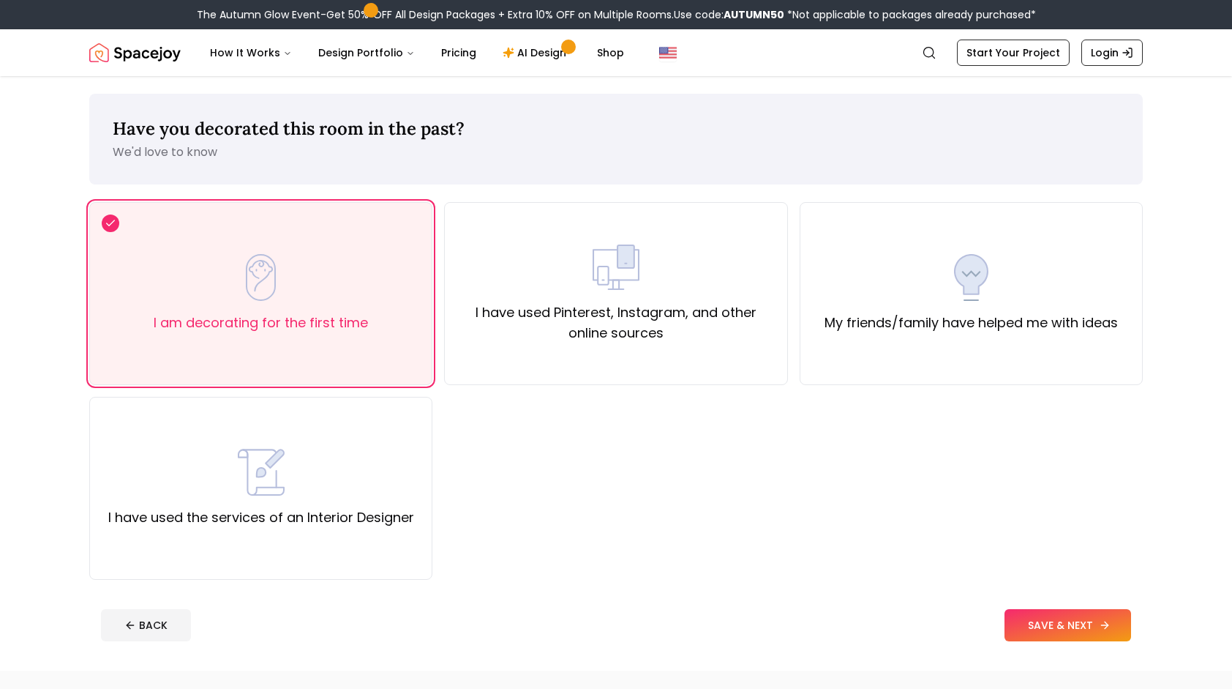
click at [1086, 629] on button "SAVE & NEXT" at bounding box center [1068, 625] width 127 height 32
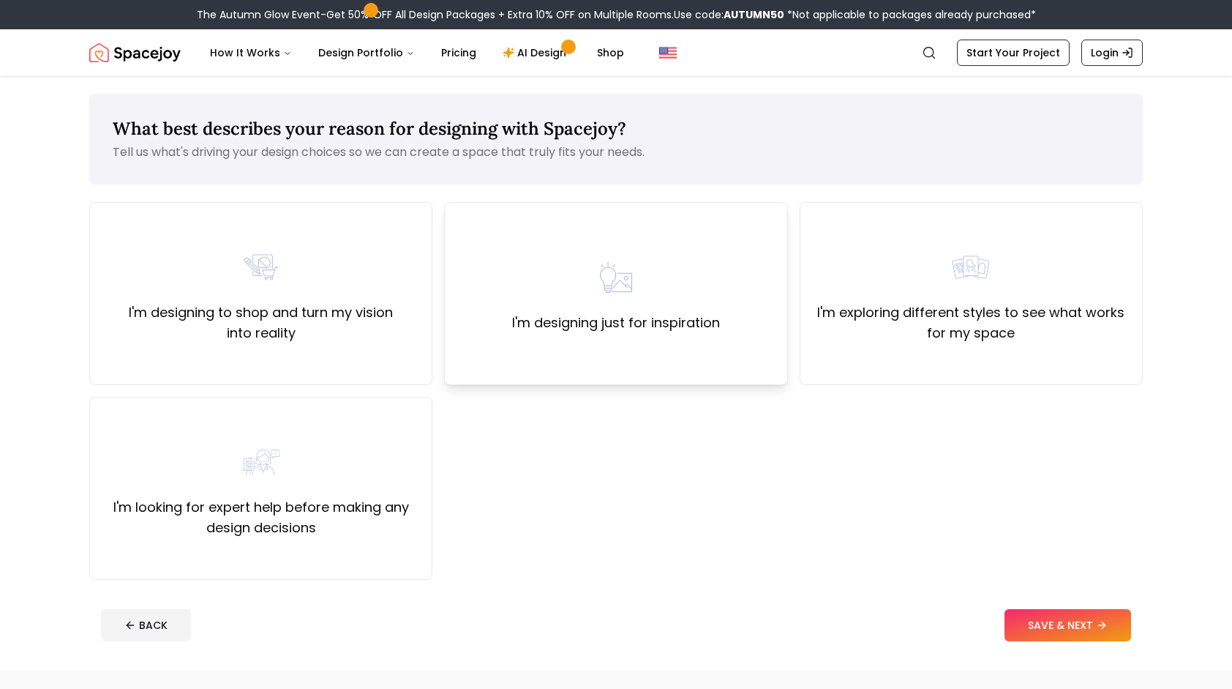
click at [686, 361] on div "I'm designing just for inspiration" at bounding box center [615, 293] width 343 height 183
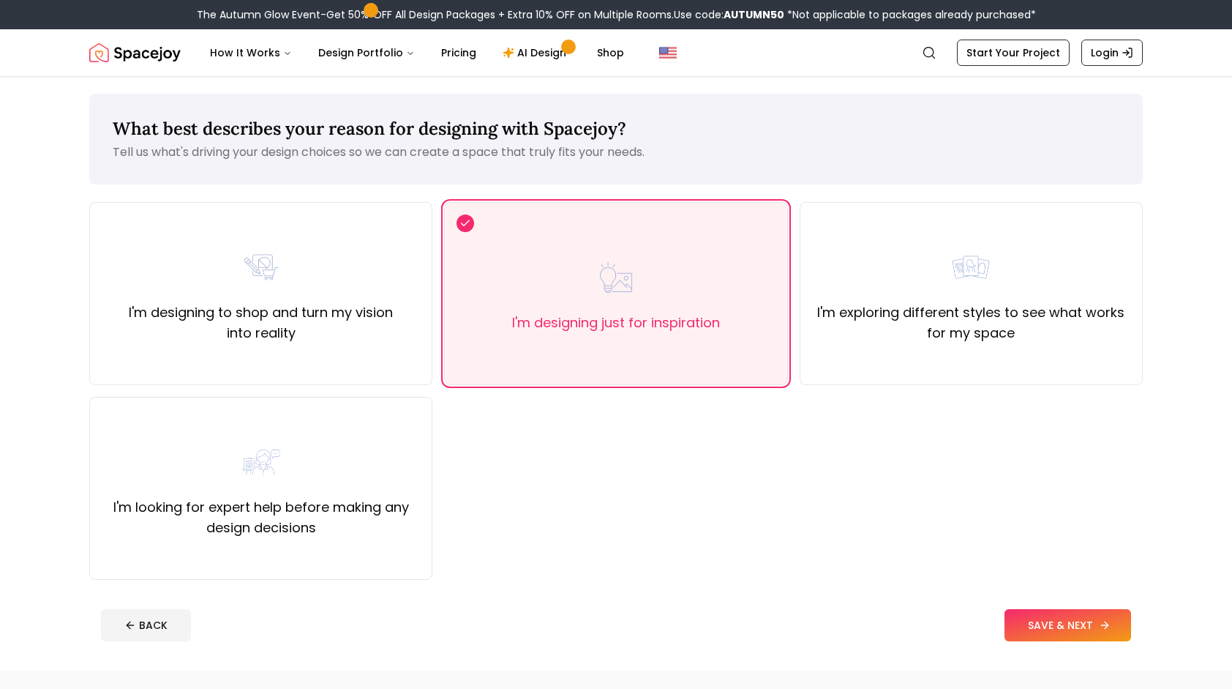
click at [1035, 632] on button "SAVE & NEXT" at bounding box center [1068, 625] width 127 height 32
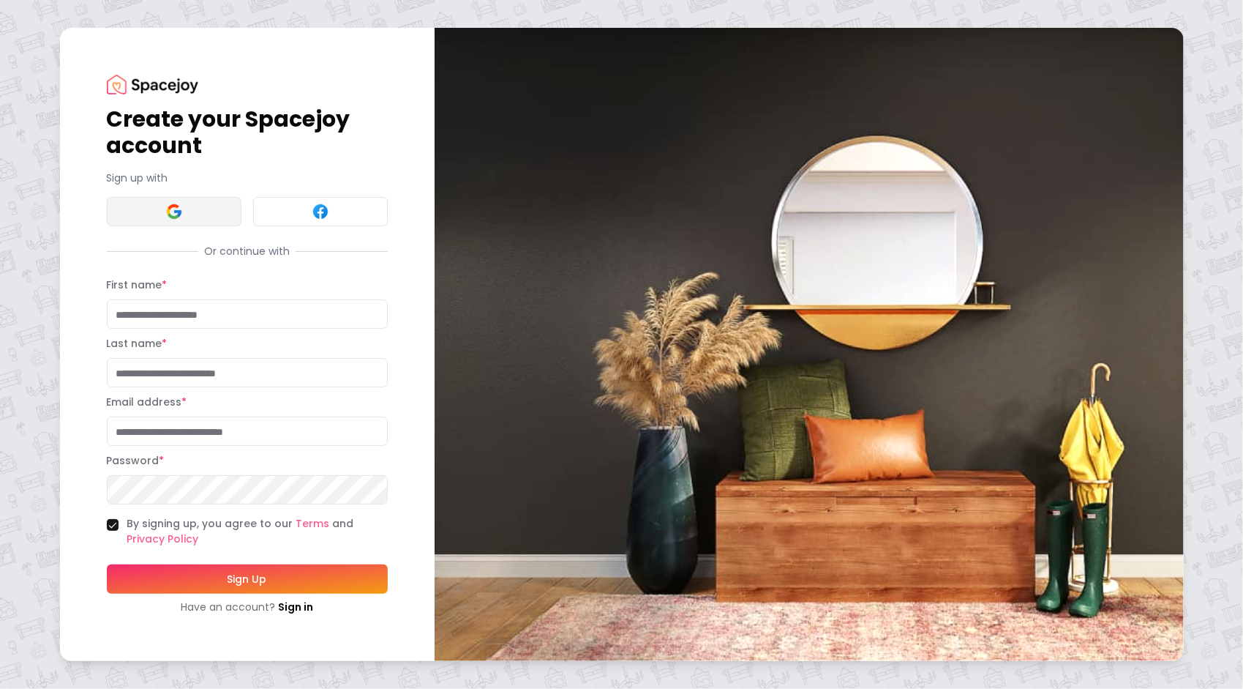
click at [205, 208] on button at bounding box center [174, 211] width 135 height 29
click at [176, 217] on img at bounding box center [174, 212] width 18 height 18
